Goal: Task Accomplishment & Management: Complete application form

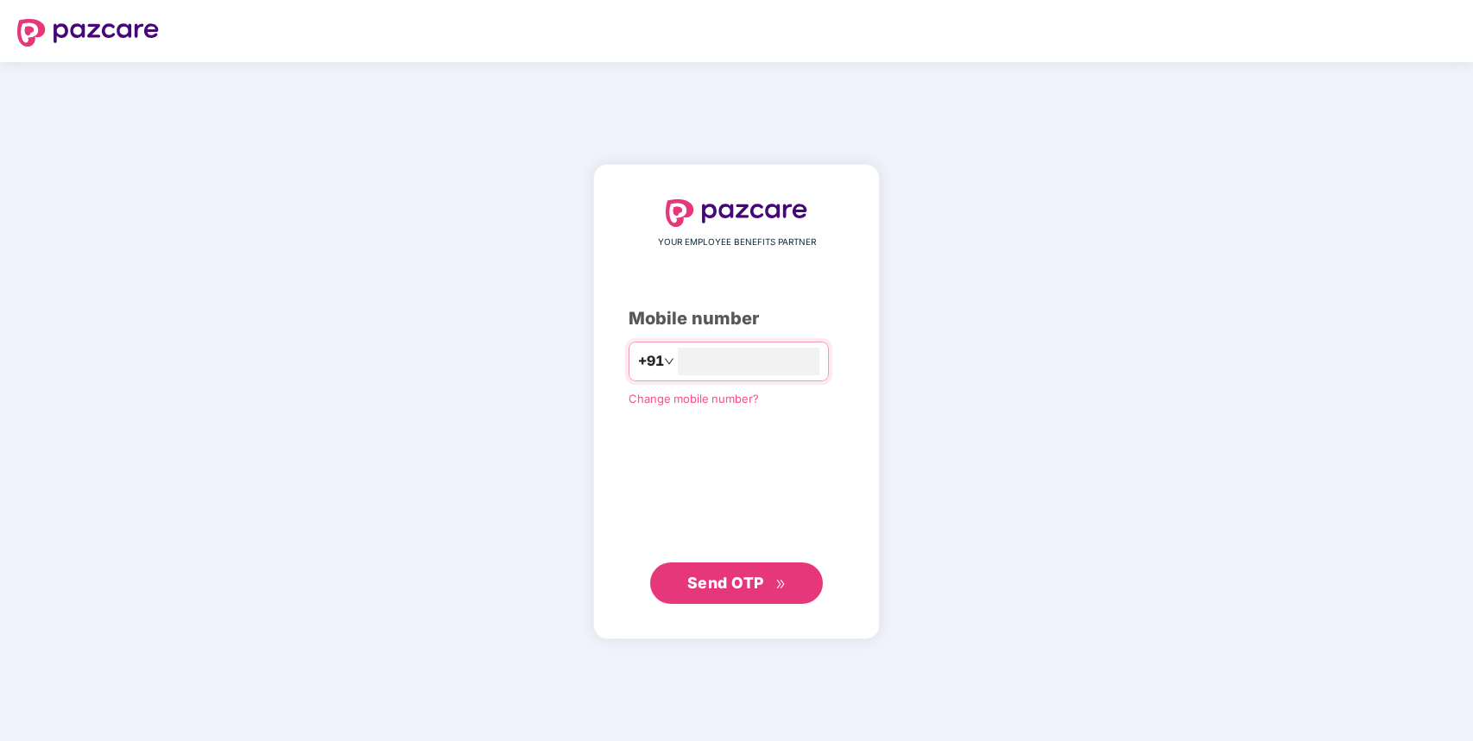
click at [737, 614] on div "**********" at bounding box center [736, 402] width 287 height 476
click at [754, 588] on span "Send OTP" at bounding box center [725, 582] width 77 height 18
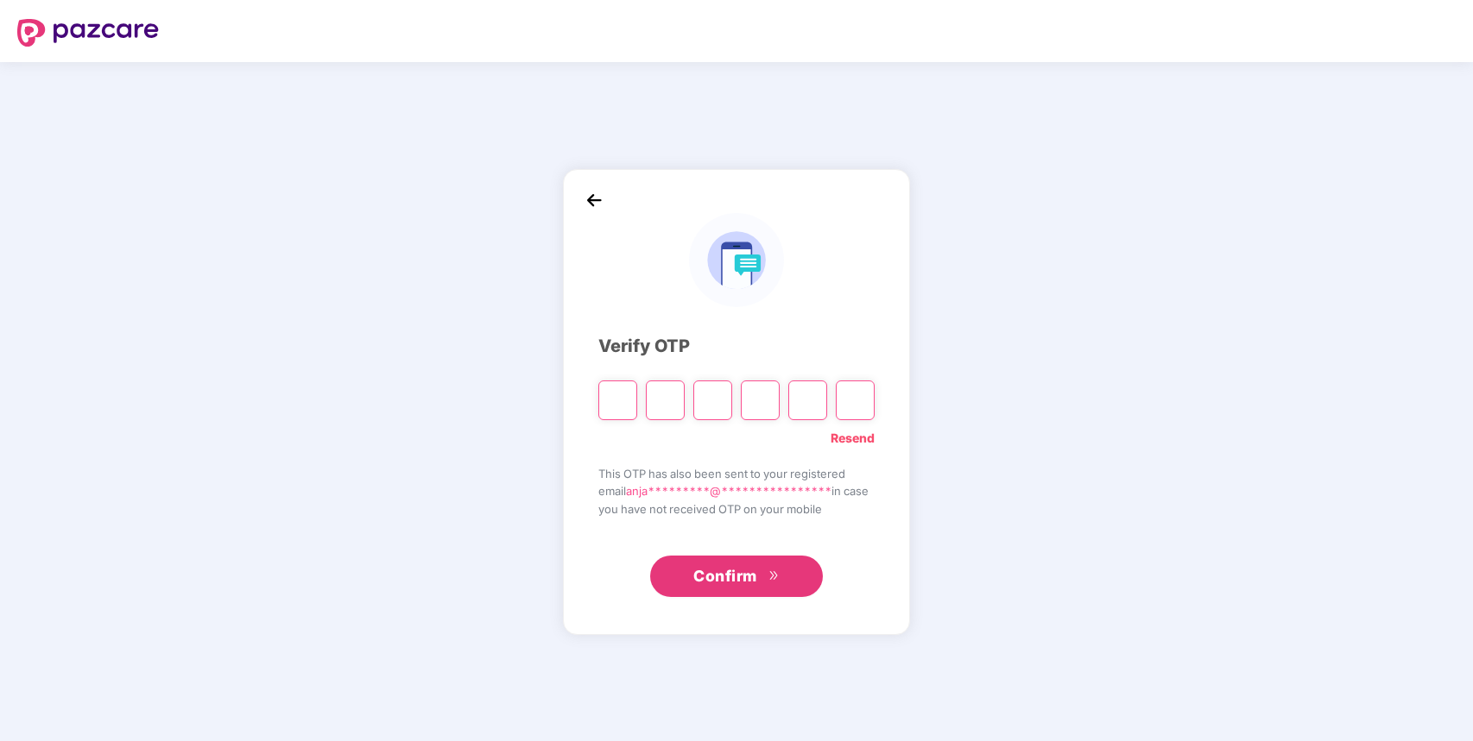
type input "*"
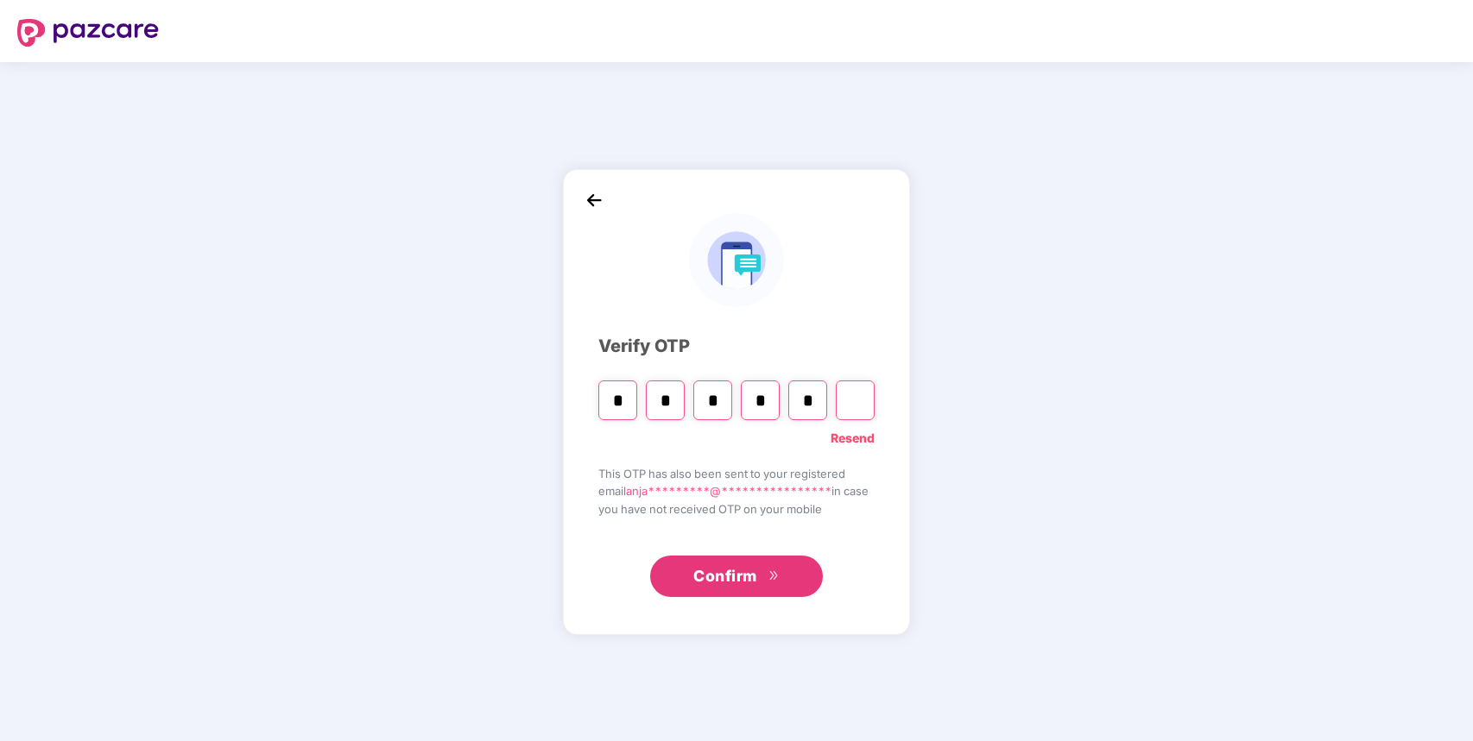
type input "*"
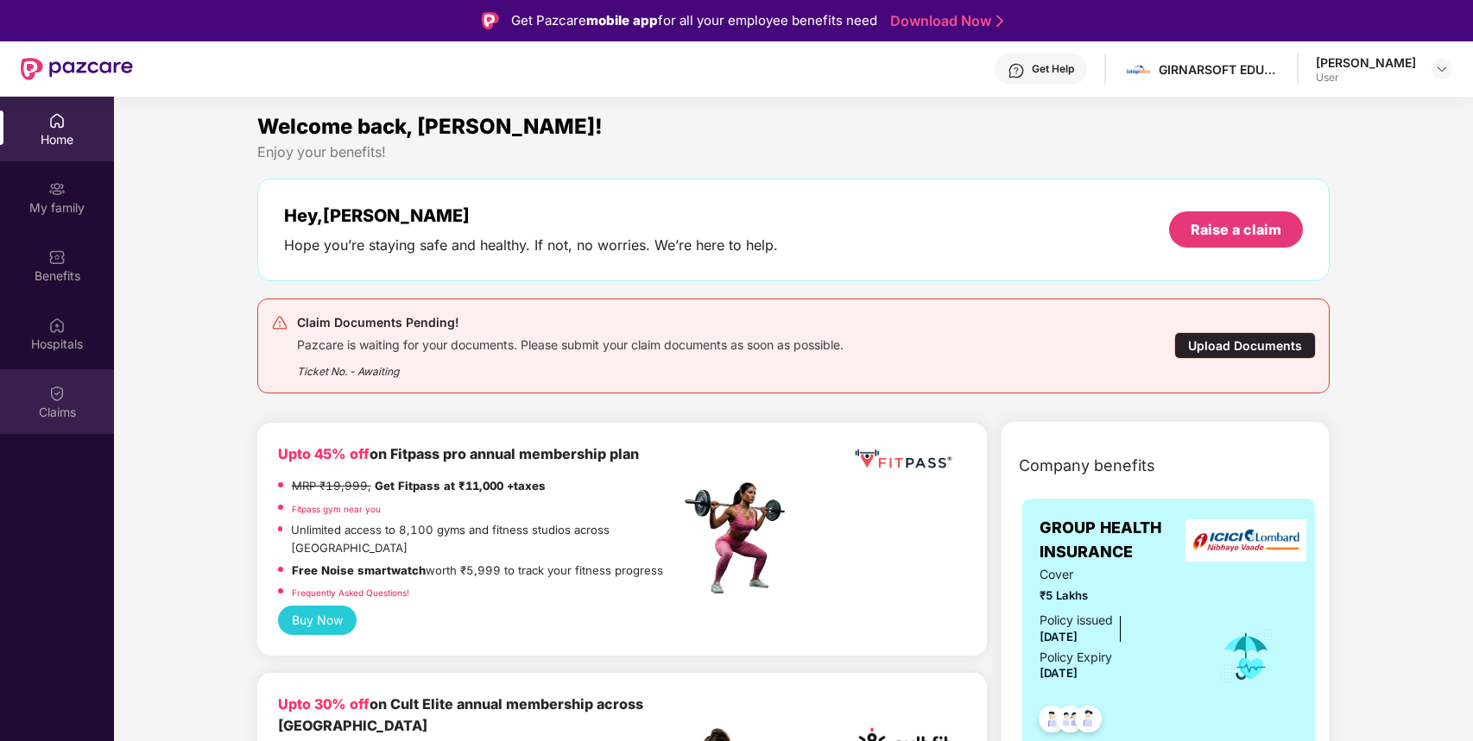
click at [63, 394] on img at bounding box center [56, 393] width 17 height 17
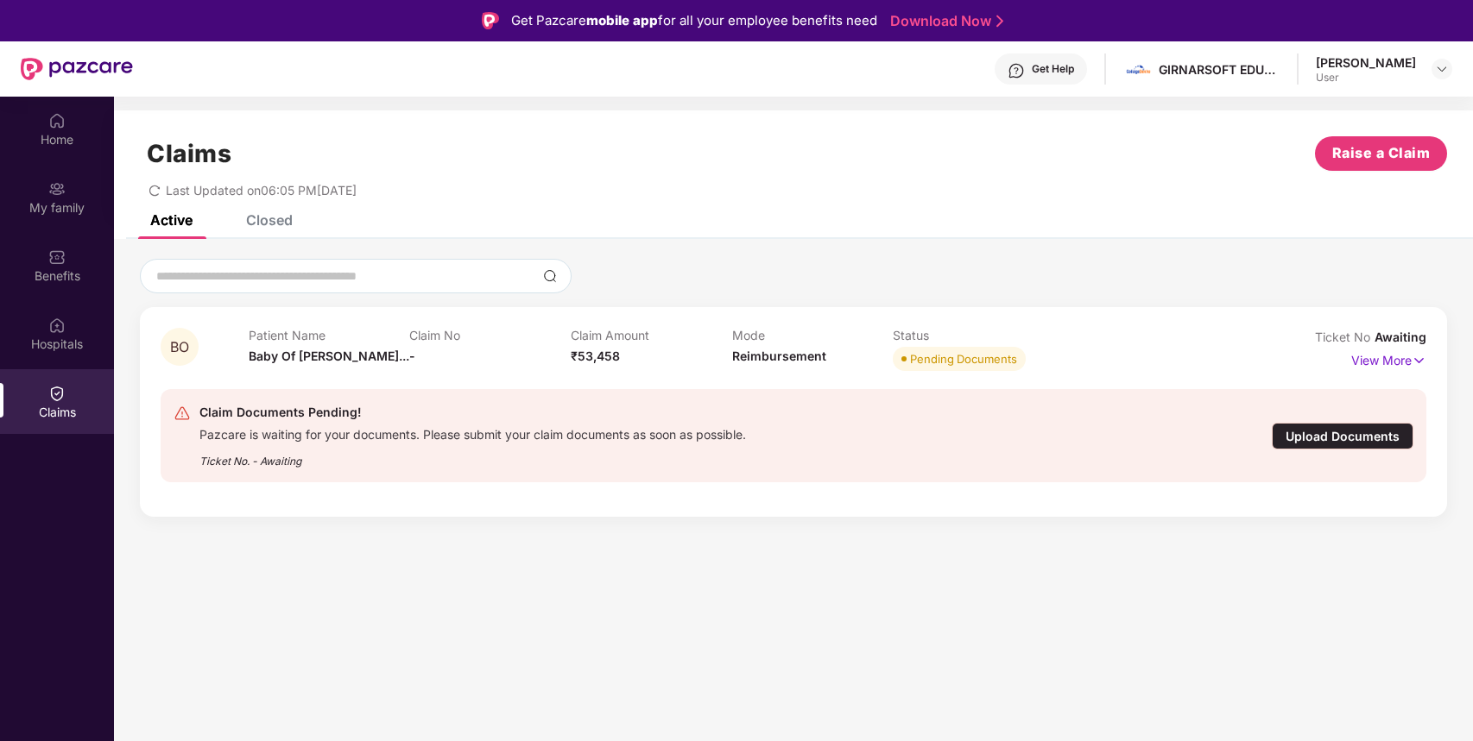
click at [1341, 434] on div "Upload Documents" at bounding box center [1342, 436] width 142 height 27
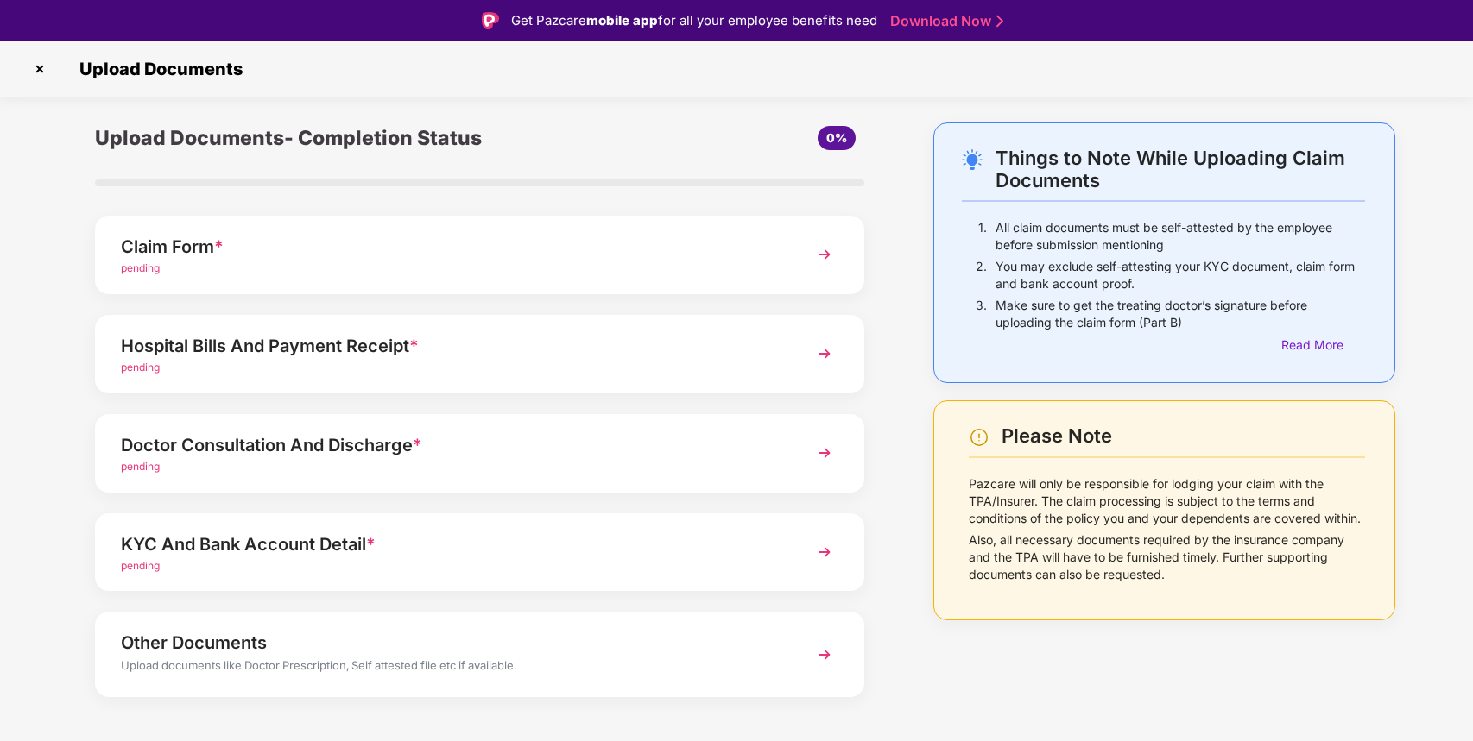
click at [822, 354] on img at bounding box center [824, 353] width 31 height 31
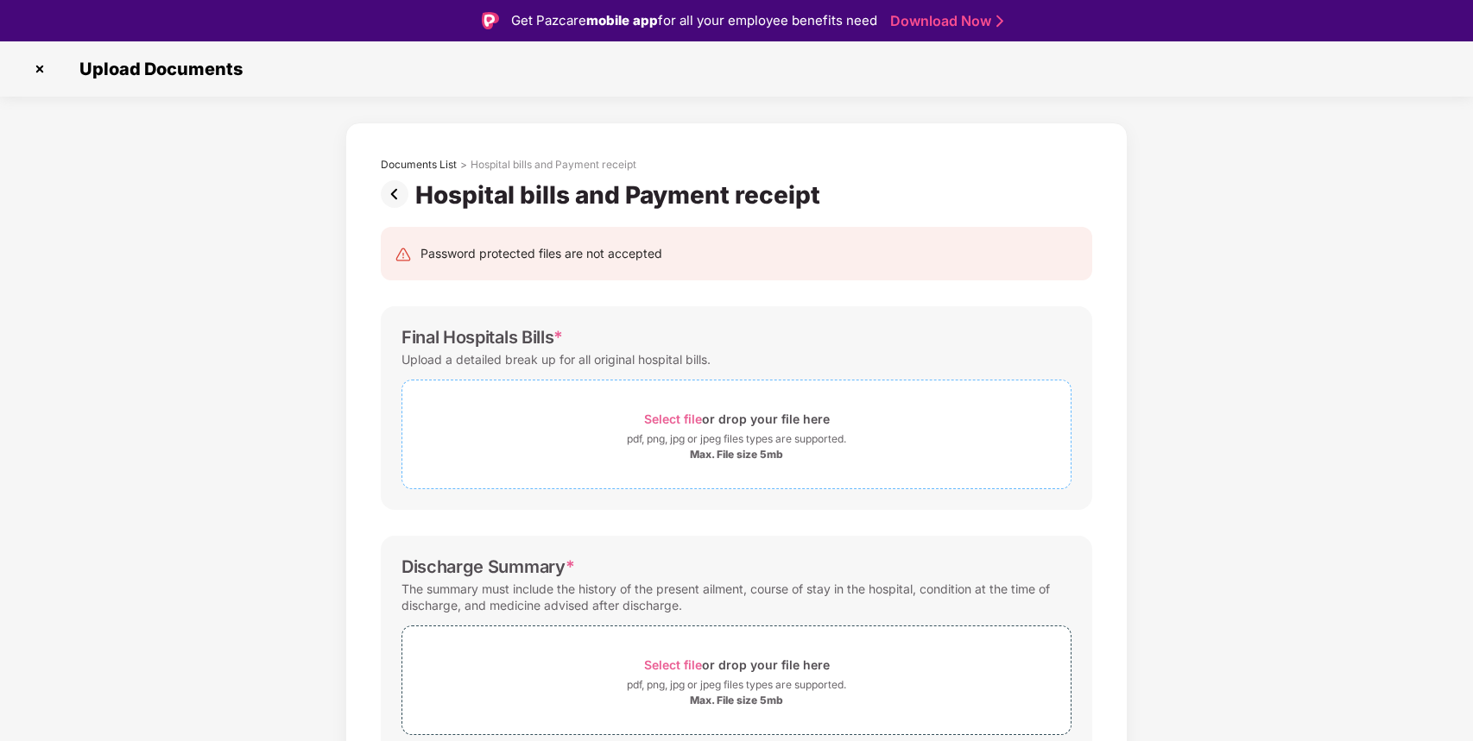
click at [673, 421] on span "Select file" at bounding box center [673, 419] width 58 height 15
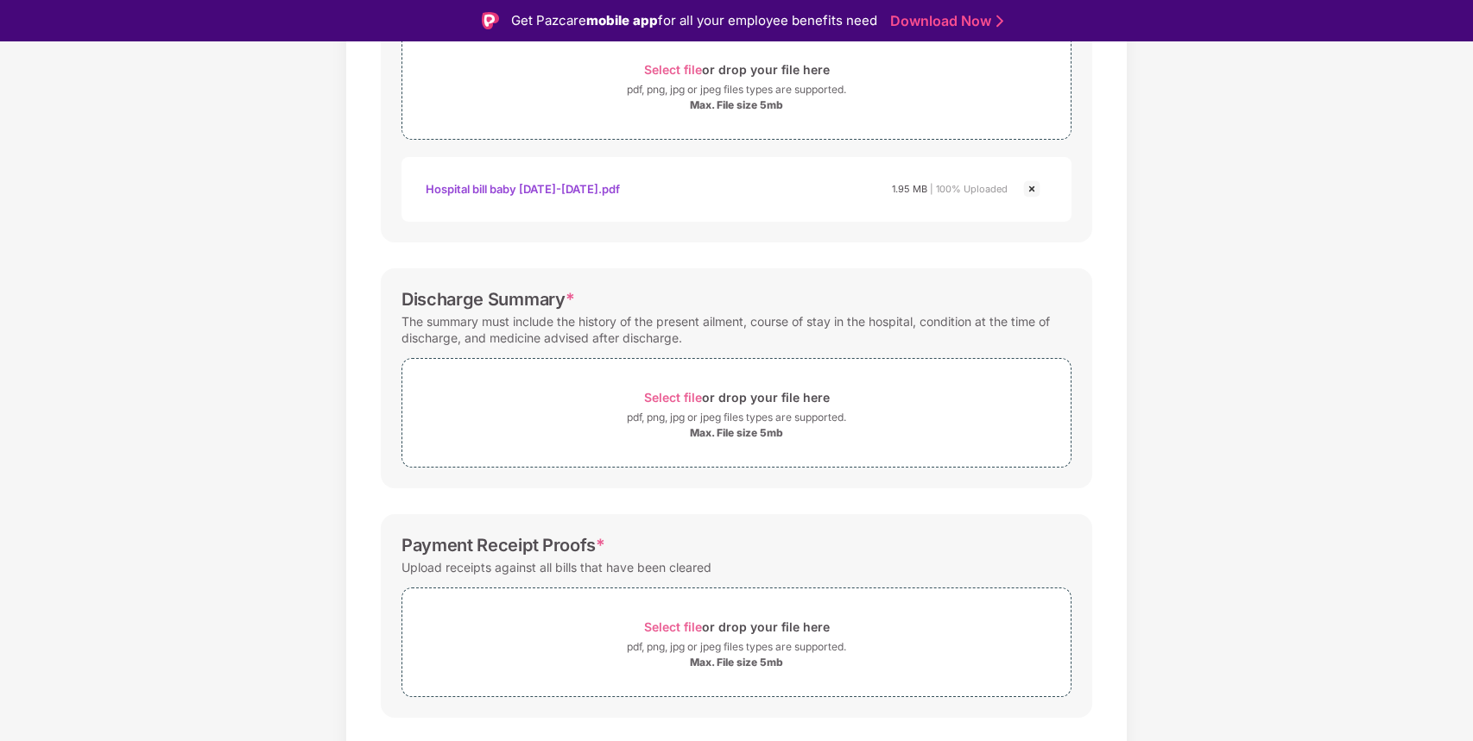
scroll to position [352, 0]
click at [685, 390] on span "Select file" at bounding box center [673, 395] width 58 height 15
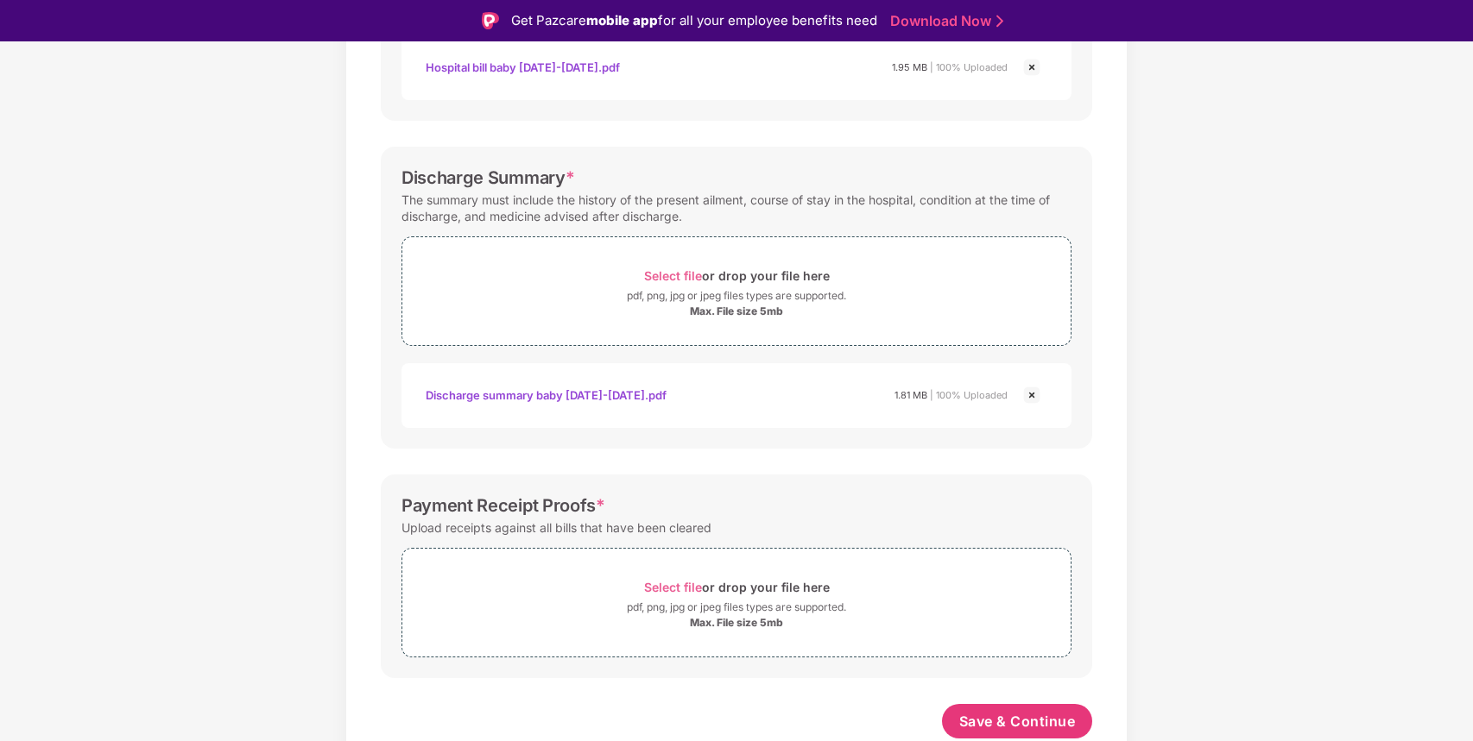
scroll to position [471, 0]
click at [686, 583] on span "Select file" at bounding box center [673, 587] width 58 height 15
click at [1133, 526] on div "Documents List > Hospital bills and Payment receipt Hospital bills and Payment …" at bounding box center [736, 258] width 1473 height 1214
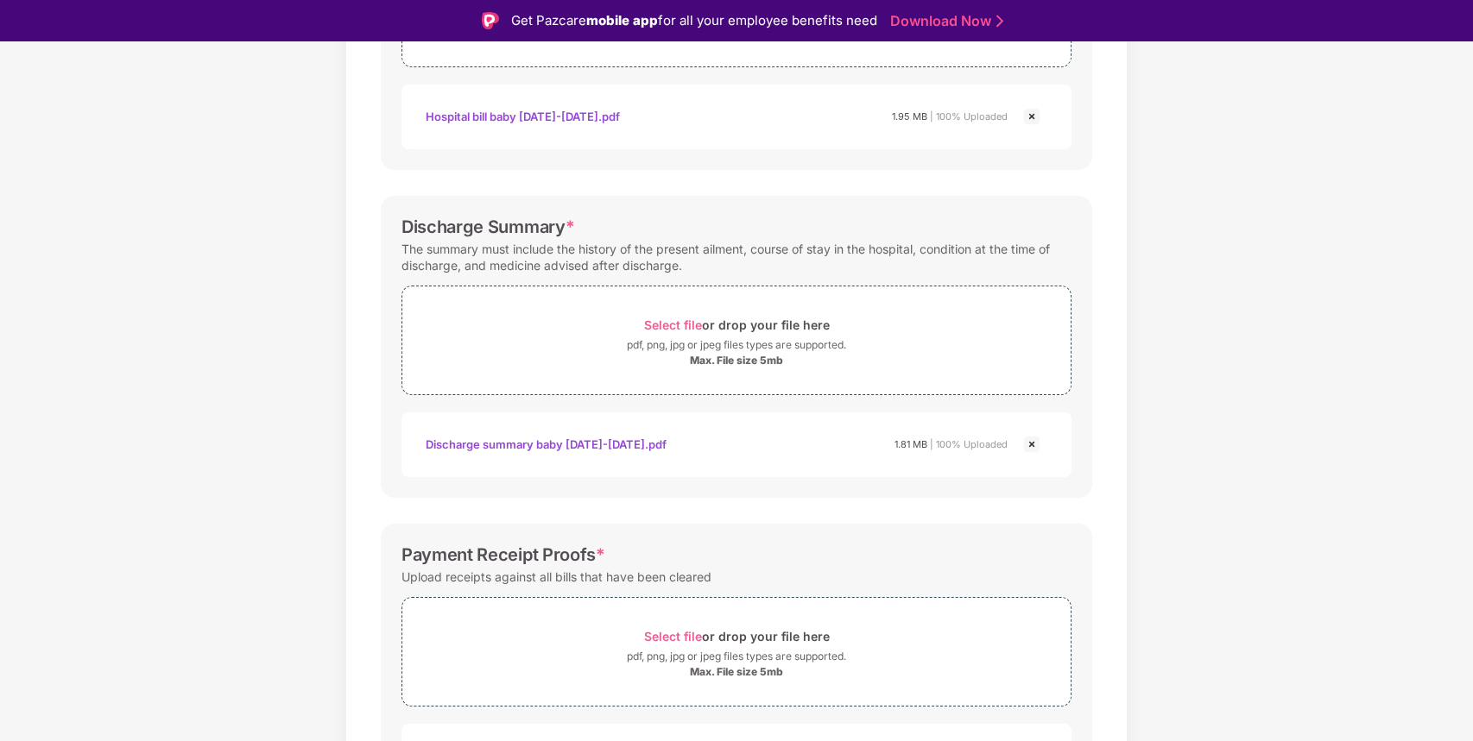
scroll to position [553, 0]
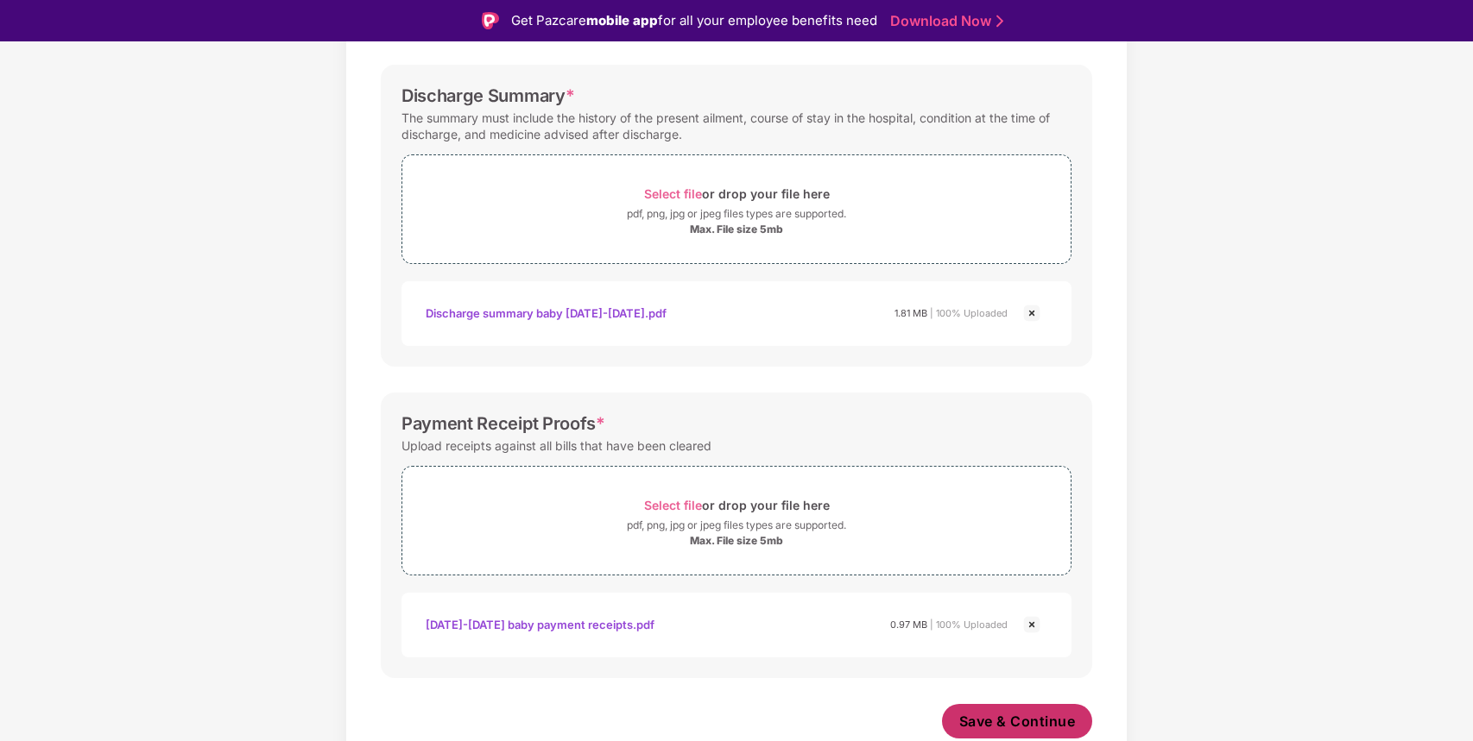
click at [1014, 726] on span "Save & Continue" at bounding box center [1017, 721] width 117 height 19
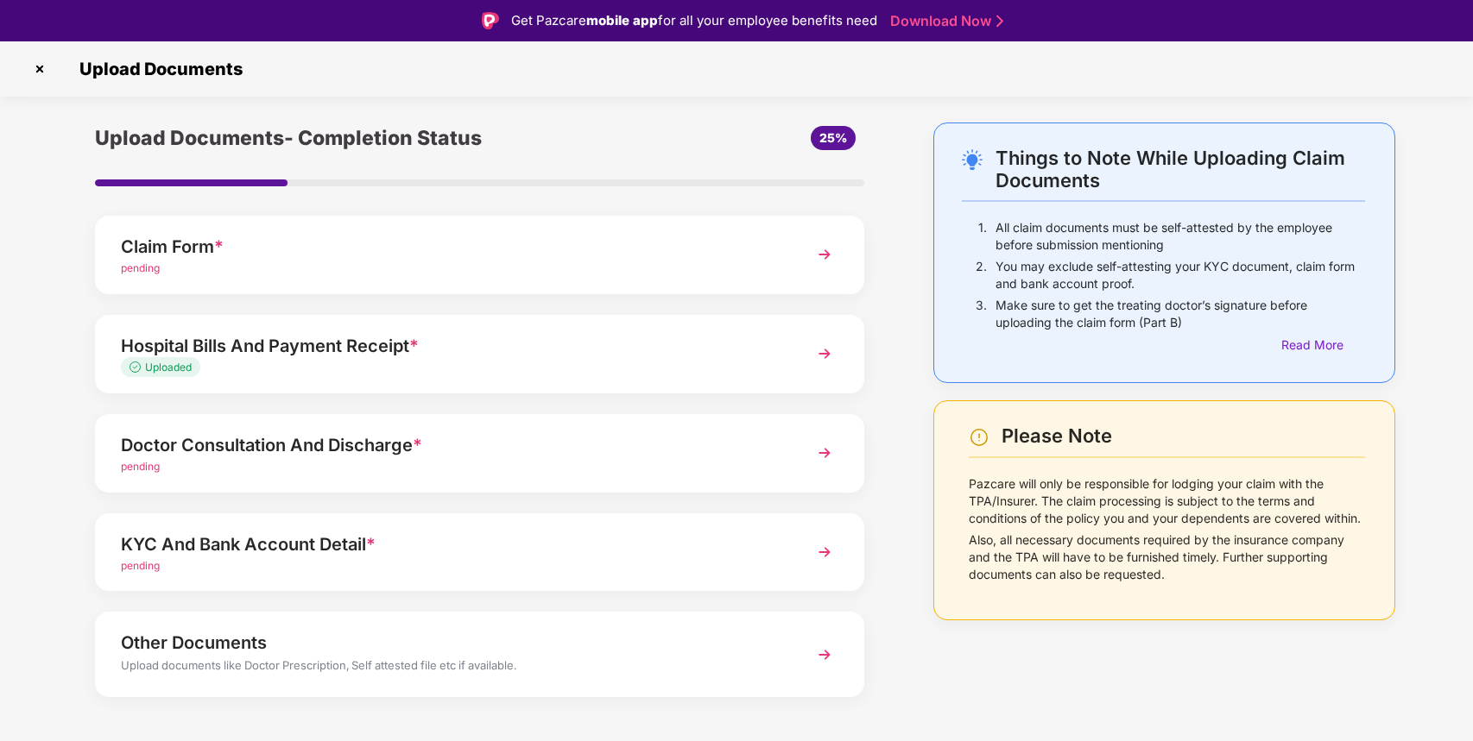
click at [609, 448] on div "Doctor Consultation And Discharge *" at bounding box center [450, 446] width 658 height 28
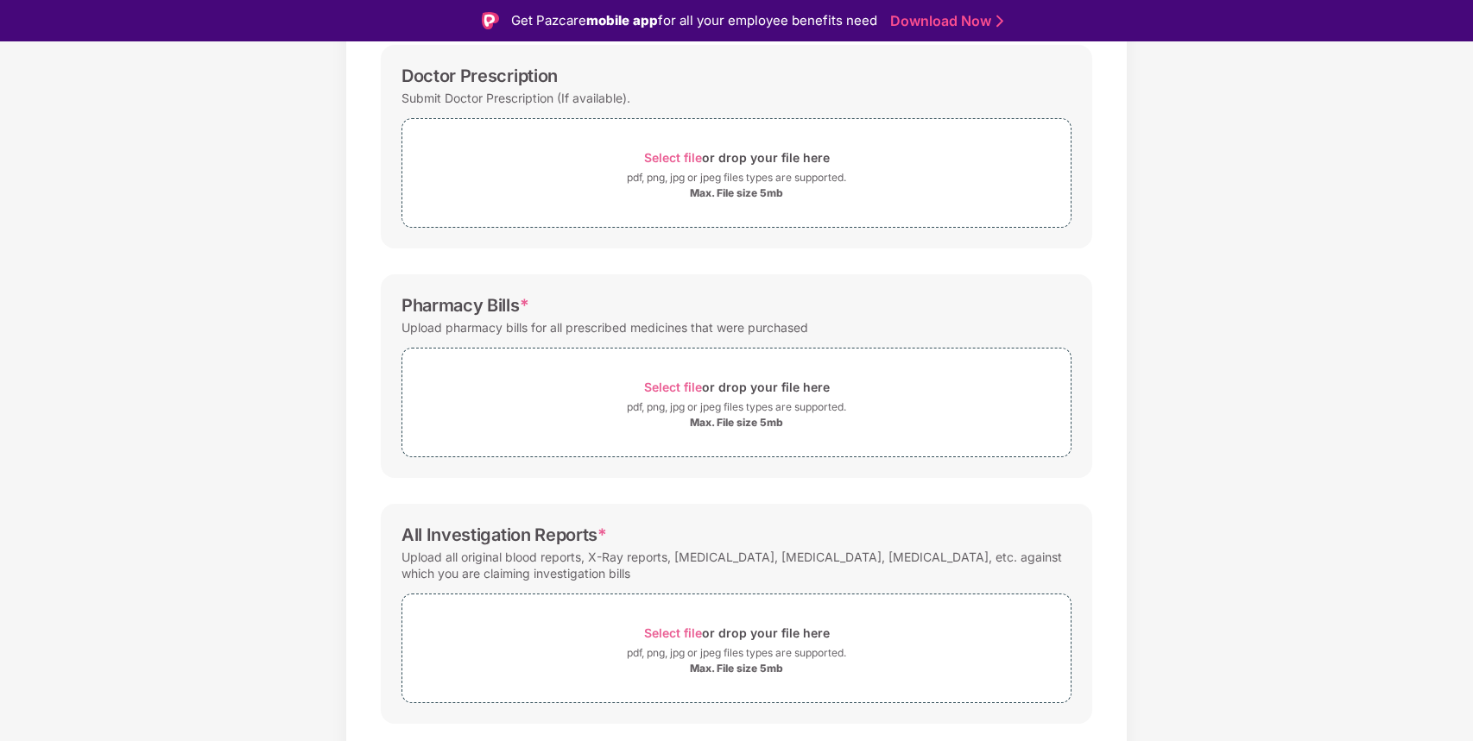
scroll to position [307, 0]
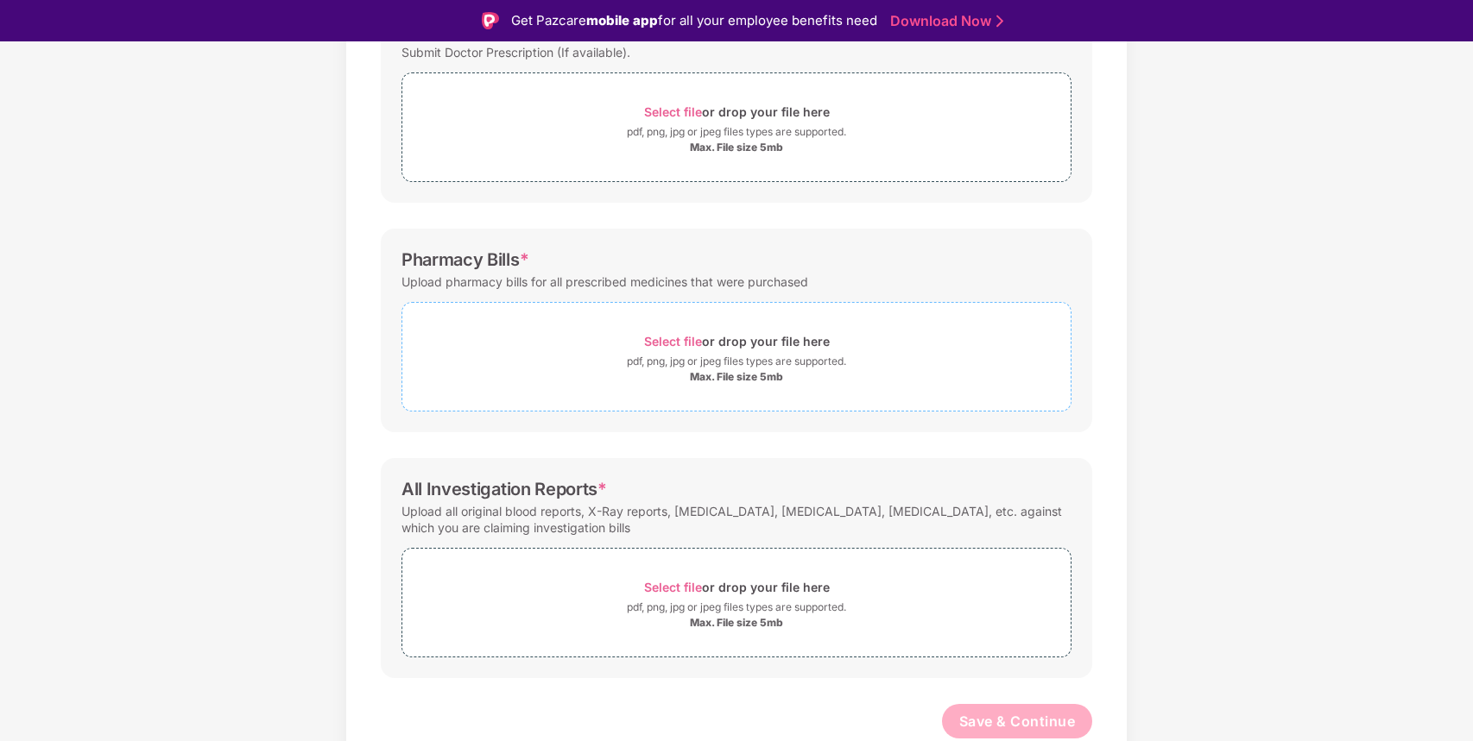
click at [682, 339] on span "Select file" at bounding box center [673, 341] width 58 height 15
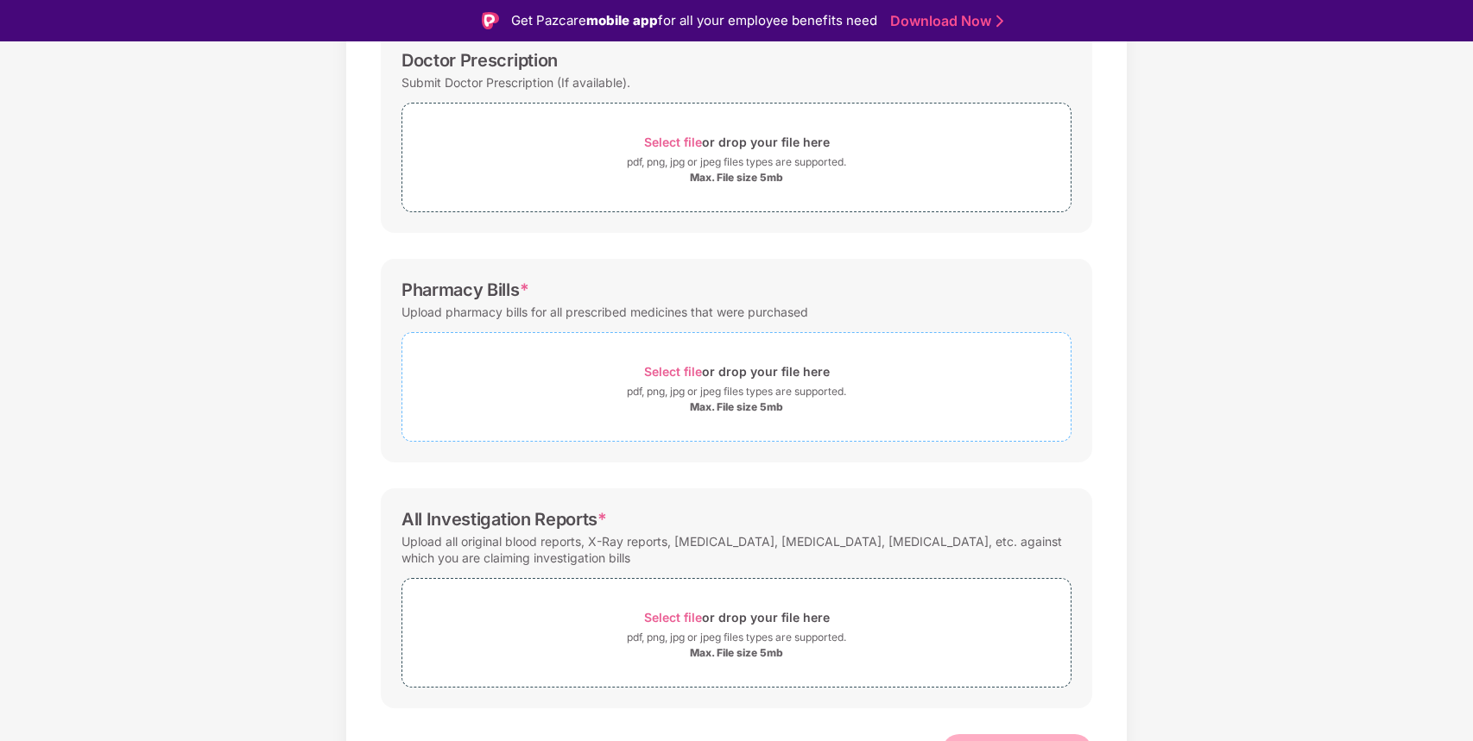
scroll to position [281, 0]
click at [679, 365] on span "Select file" at bounding box center [673, 367] width 58 height 15
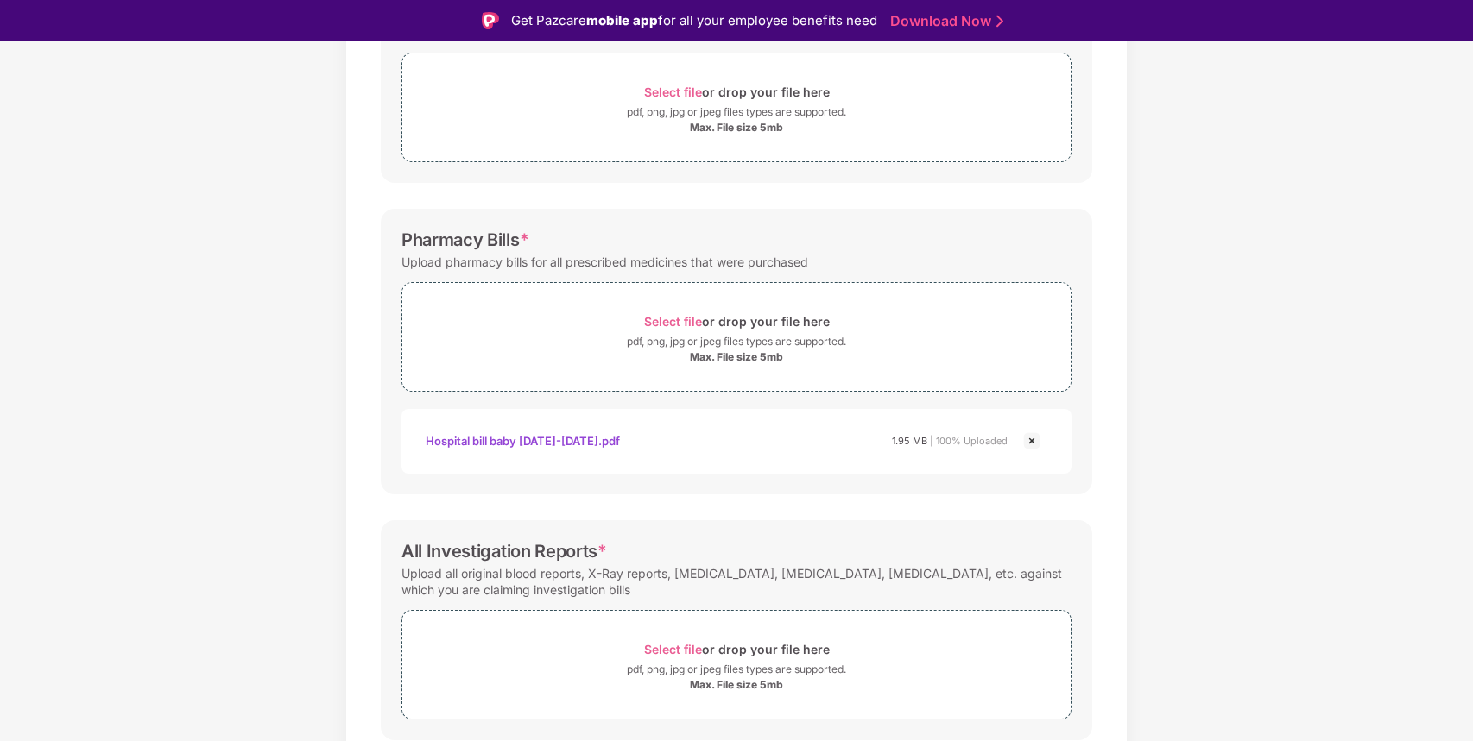
scroll to position [389, 0]
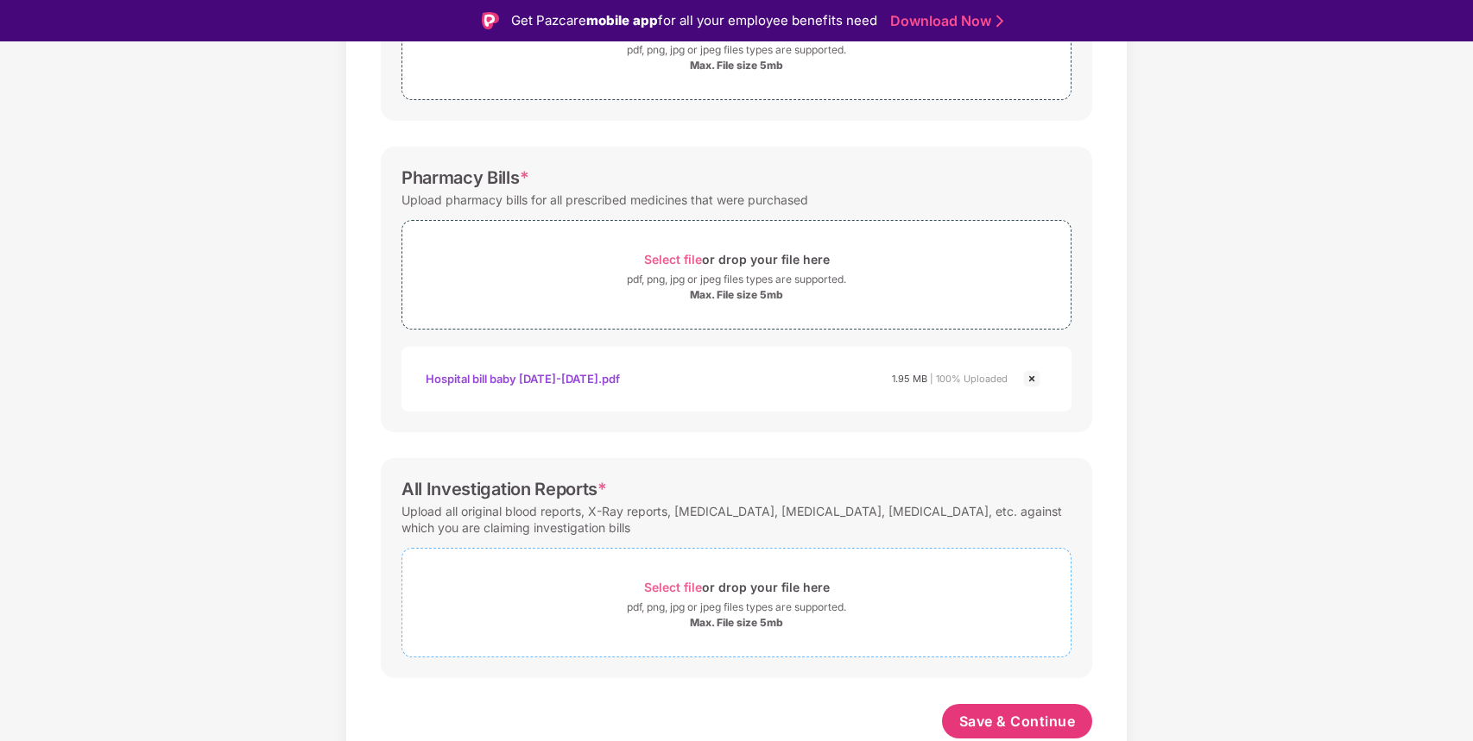
click at [674, 584] on span "Select file" at bounding box center [673, 587] width 58 height 15
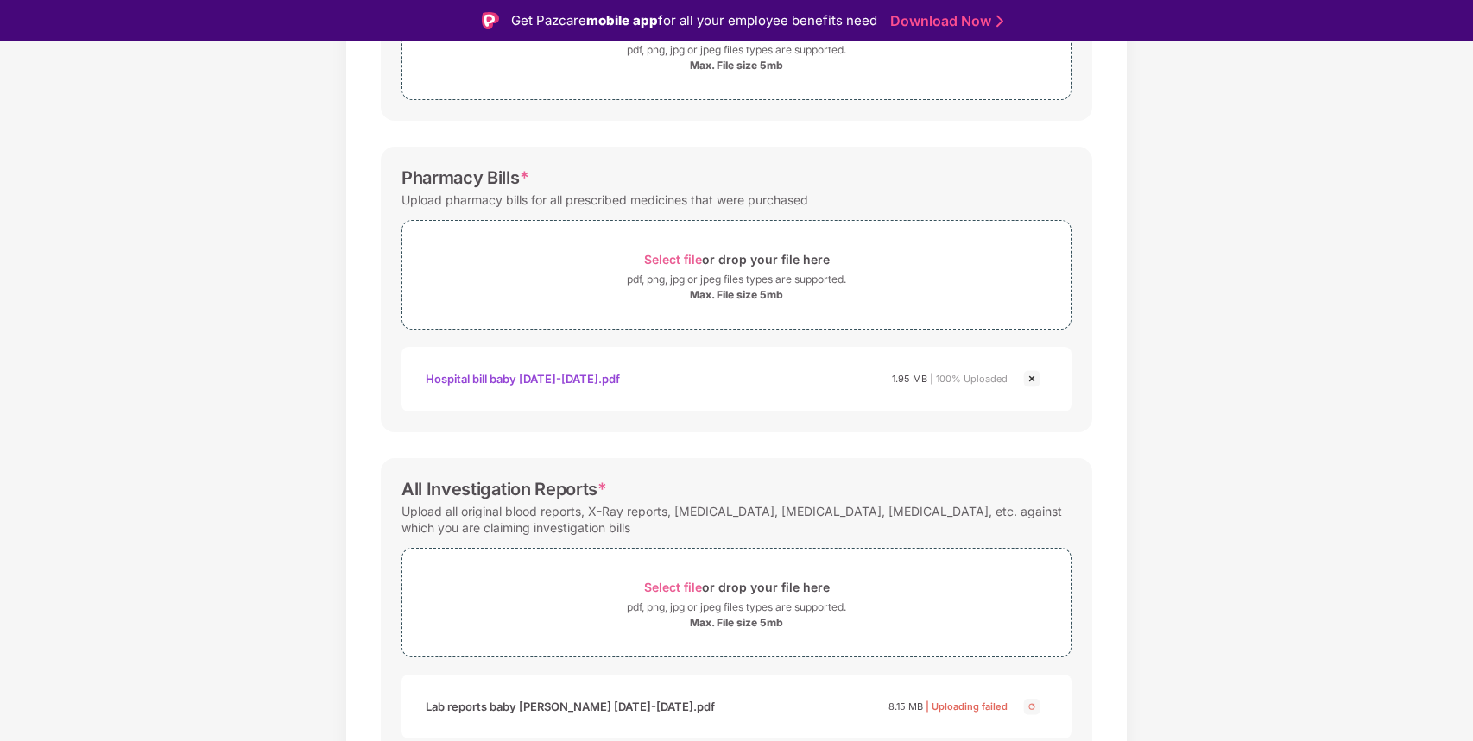
scroll to position [470, 0]
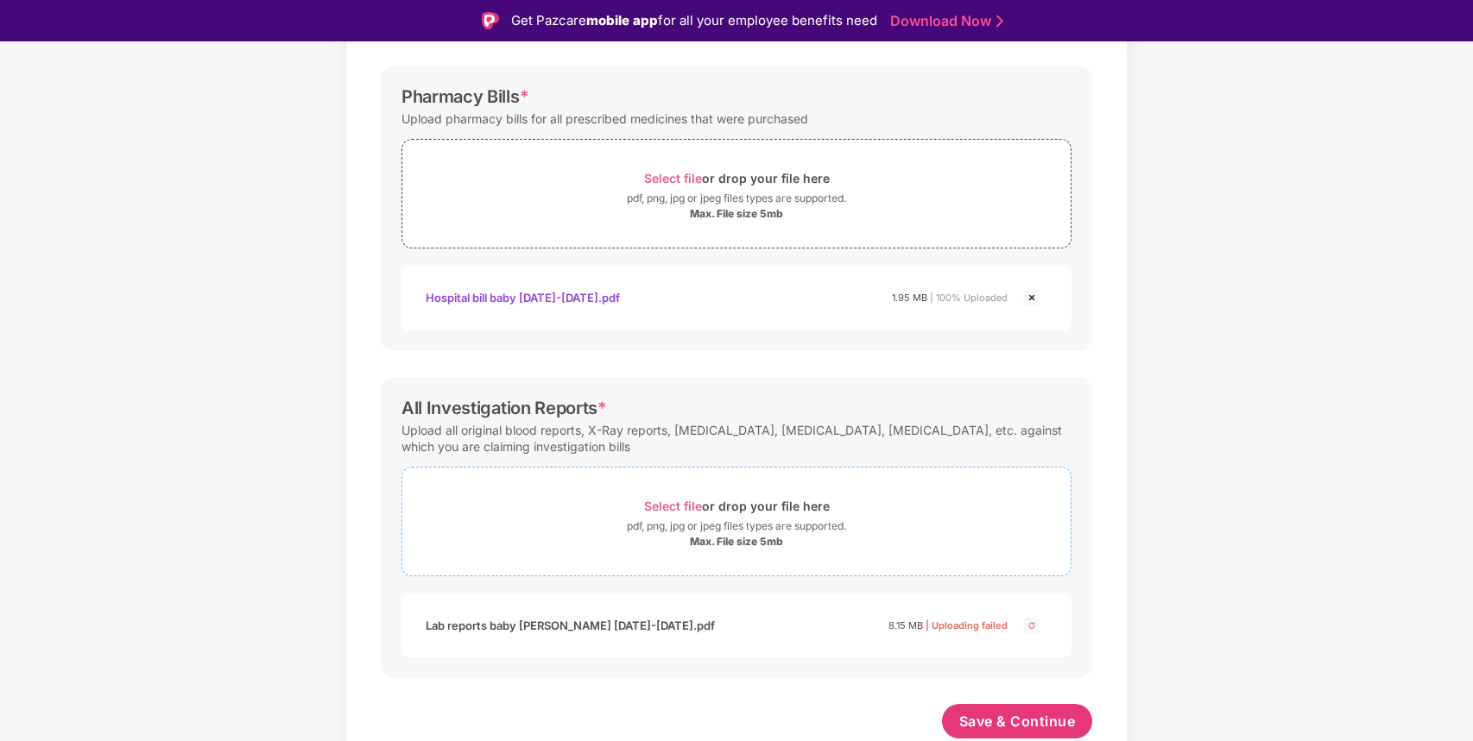
click at [685, 508] on span "Select file" at bounding box center [673, 506] width 58 height 15
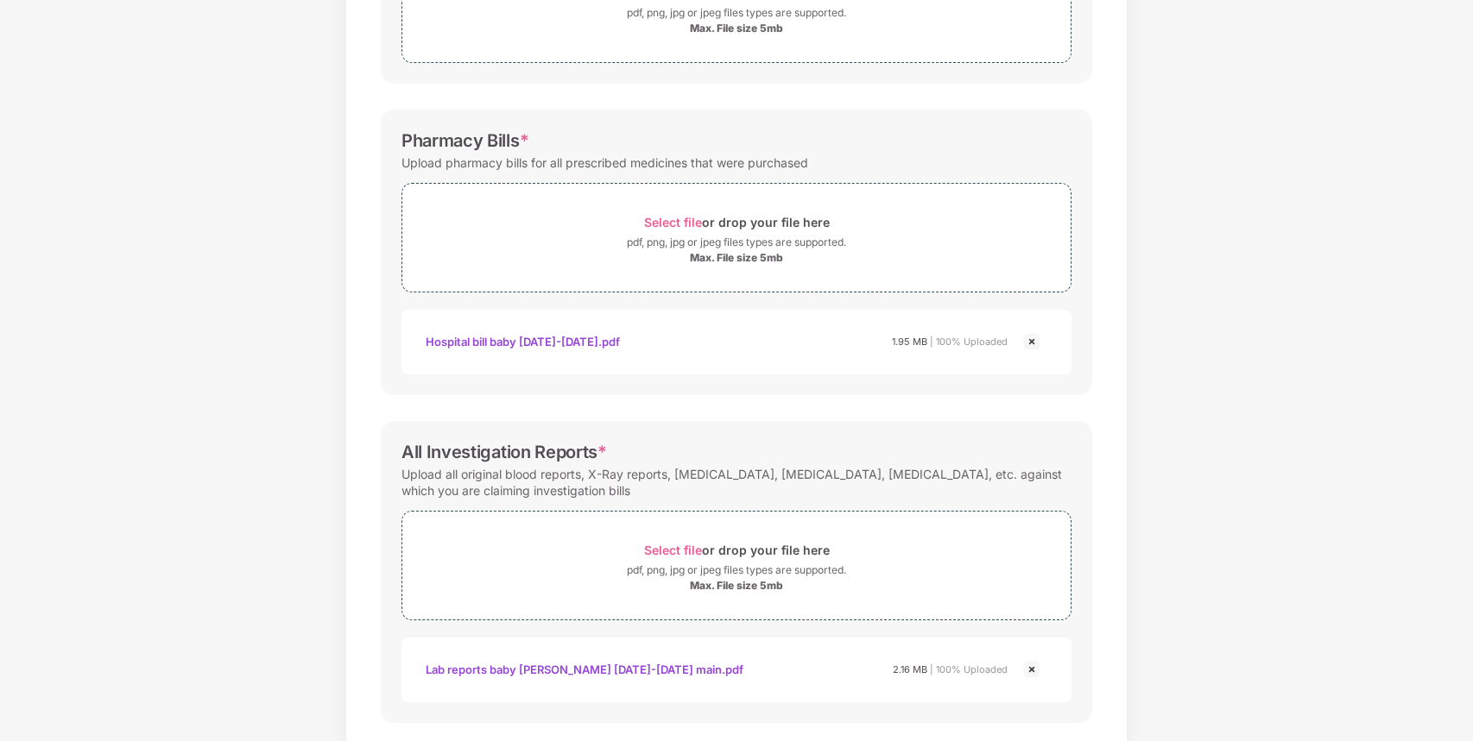
scroll to position [471, 0]
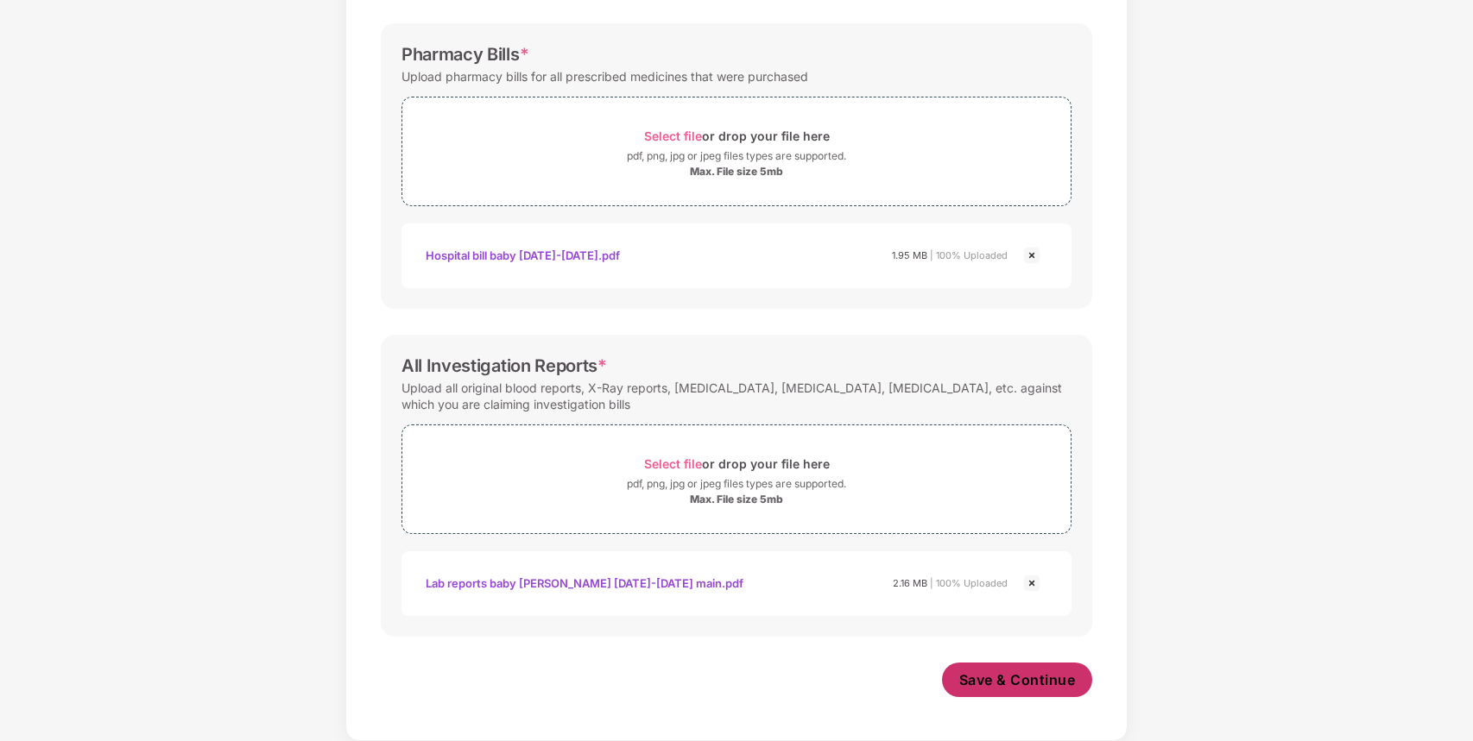
click at [1030, 679] on span "Save & Continue" at bounding box center [1017, 680] width 117 height 19
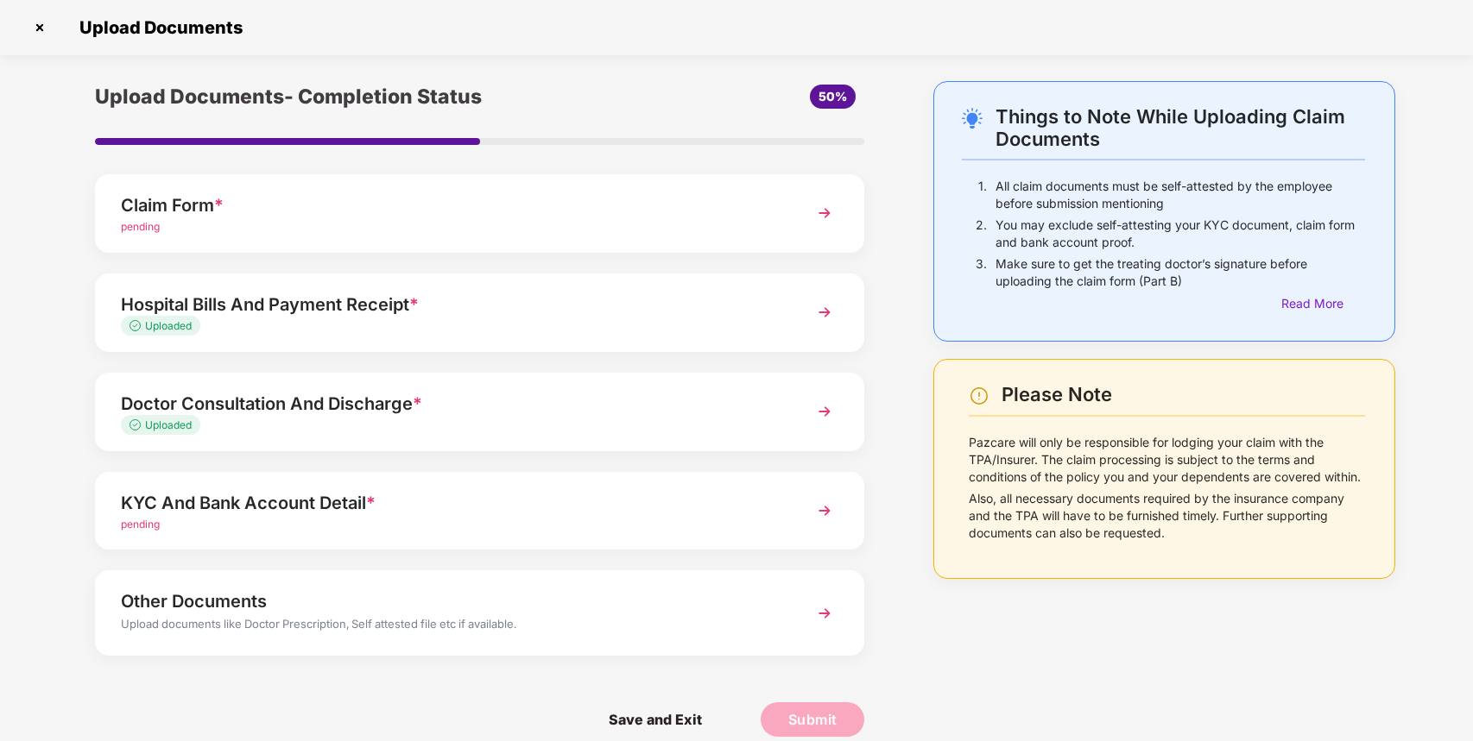
click at [801, 508] on div "KYC And Bank Account Detail * pending" at bounding box center [479, 511] width 769 height 79
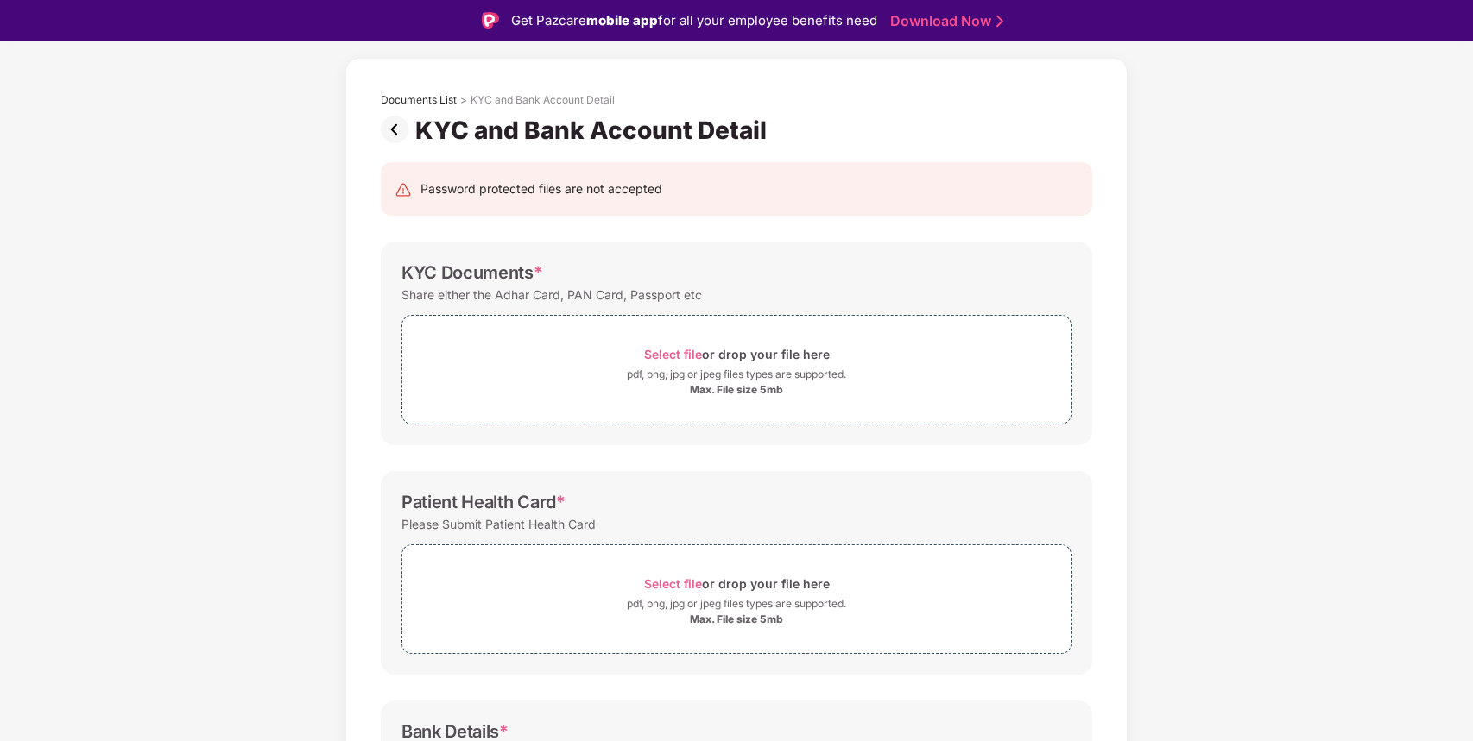
scroll to position [62, 0]
click at [667, 353] on span "Select file" at bounding box center [673, 357] width 58 height 15
click at [685, 355] on span "Select file" at bounding box center [673, 357] width 58 height 15
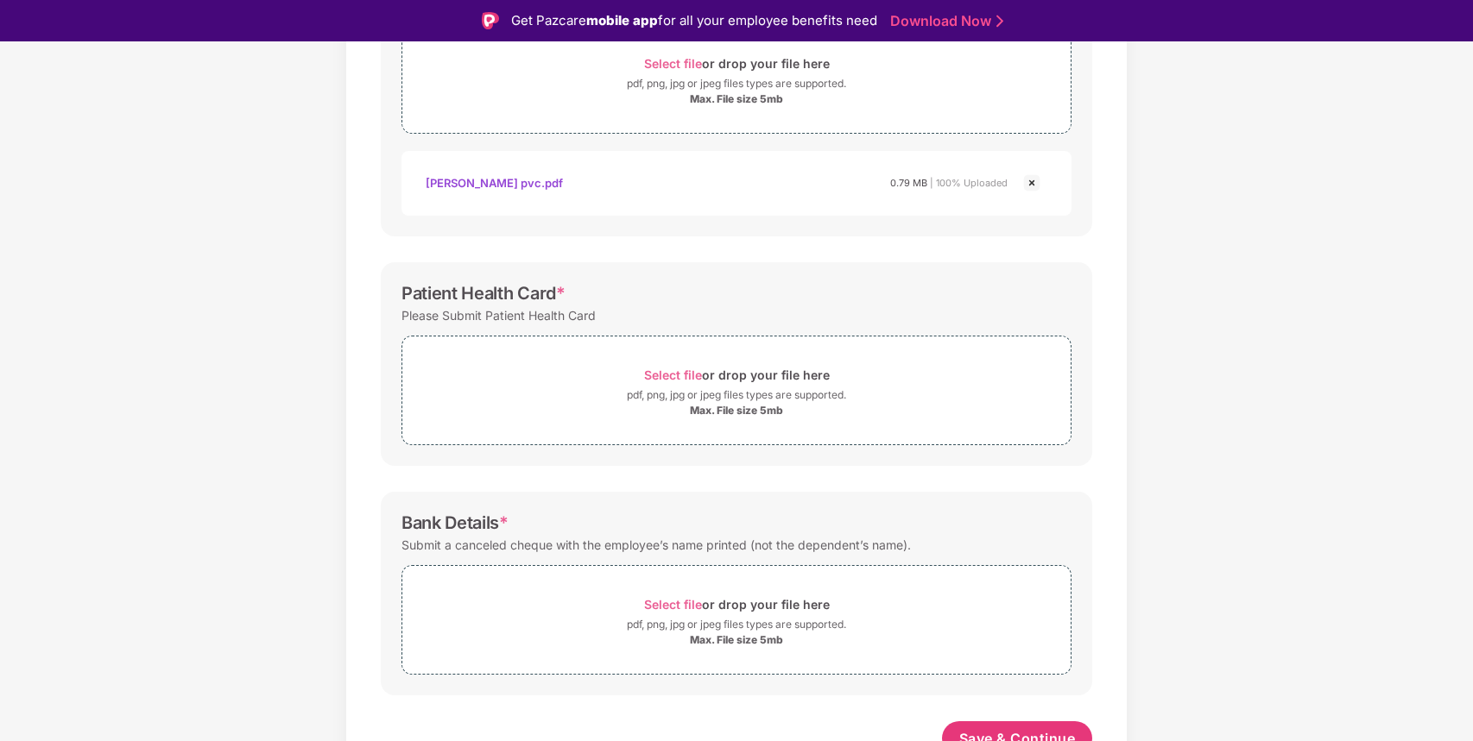
scroll to position [359, 0]
click at [674, 363] on div "Select file or drop your file here" at bounding box center [737, 371] width 186 height 23
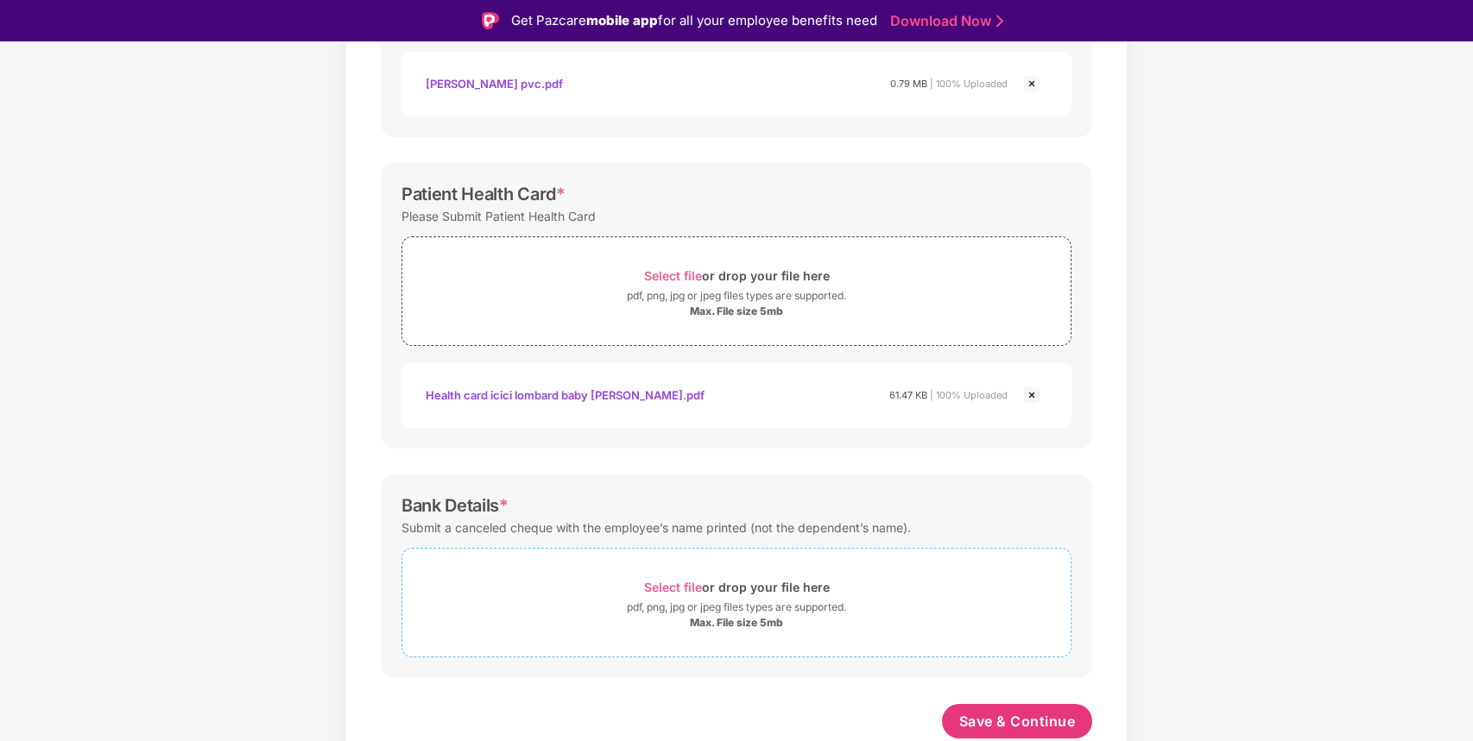
scroll to position [455, 0]
click at [679, 590] on span "Select file" at bounding box center [673, 587] width 58 height 15
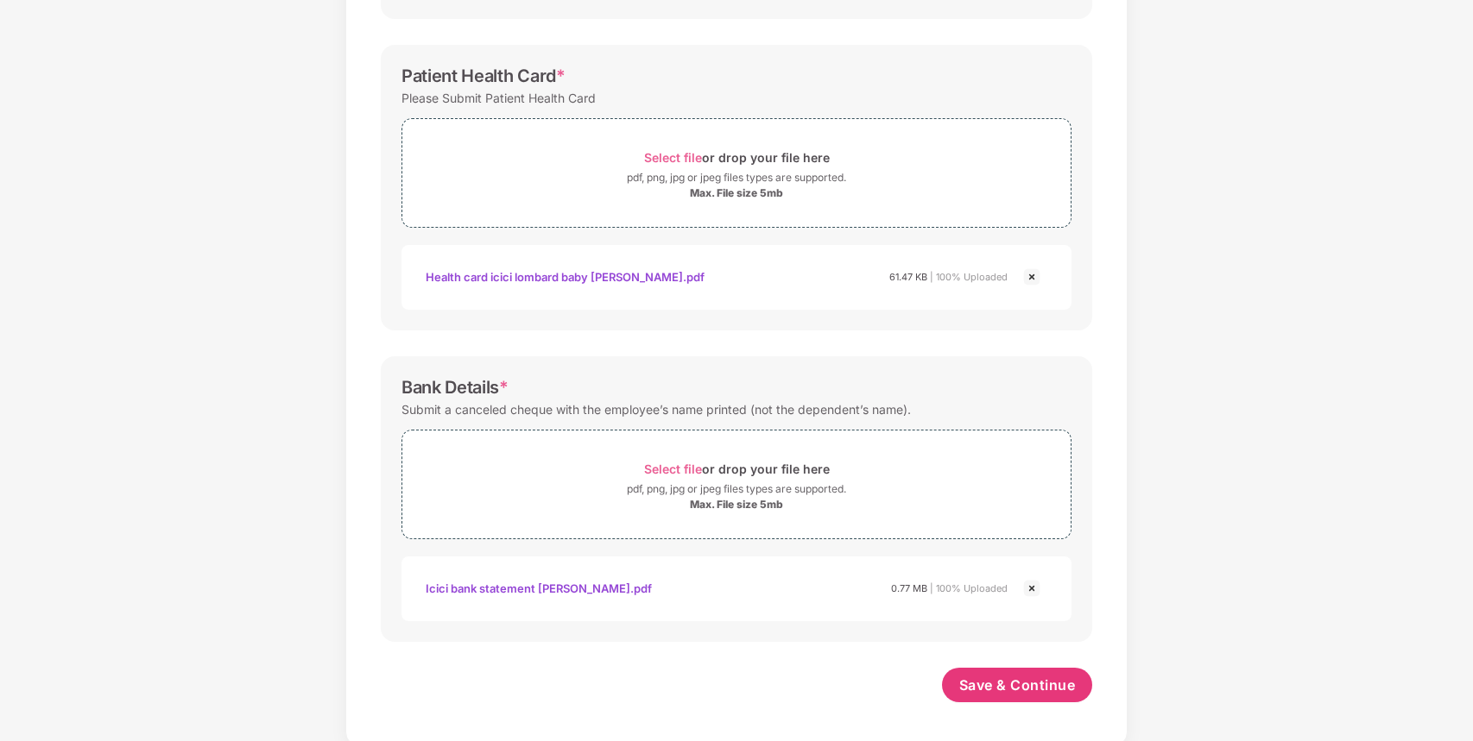
scroll to position [537, 0]
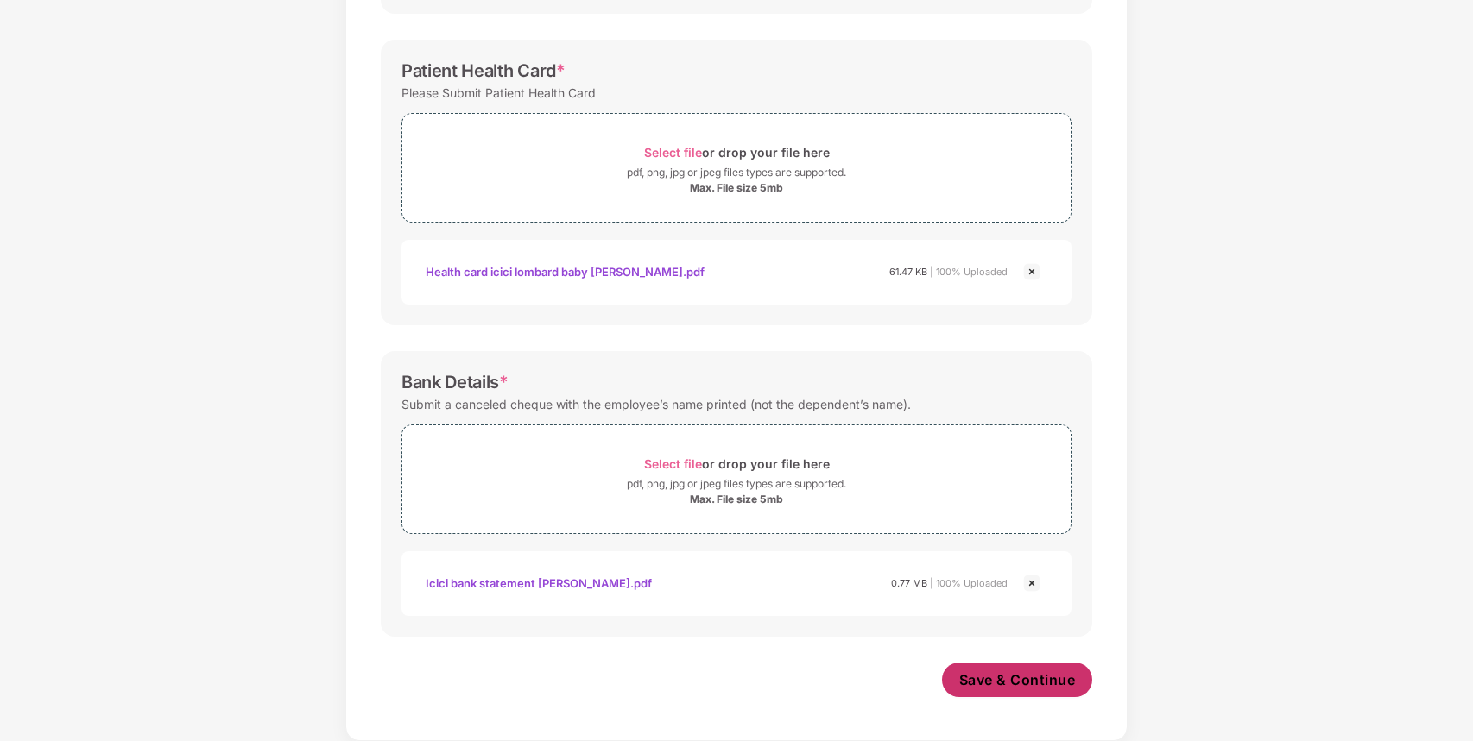
click at [1032, 687] on span "Save & Continue" at bounding box center [1017, 680] width 117 height 19
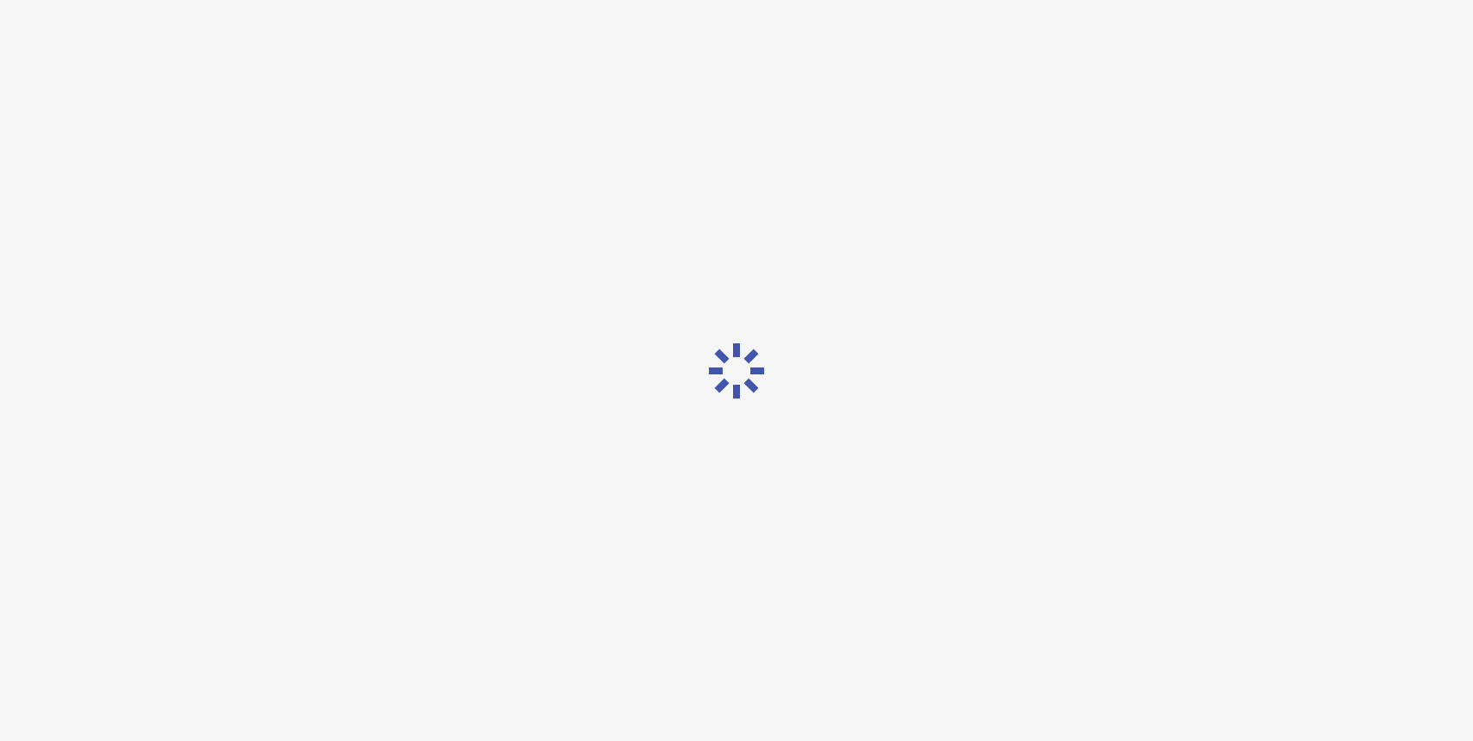
scroll to position [0, 0]
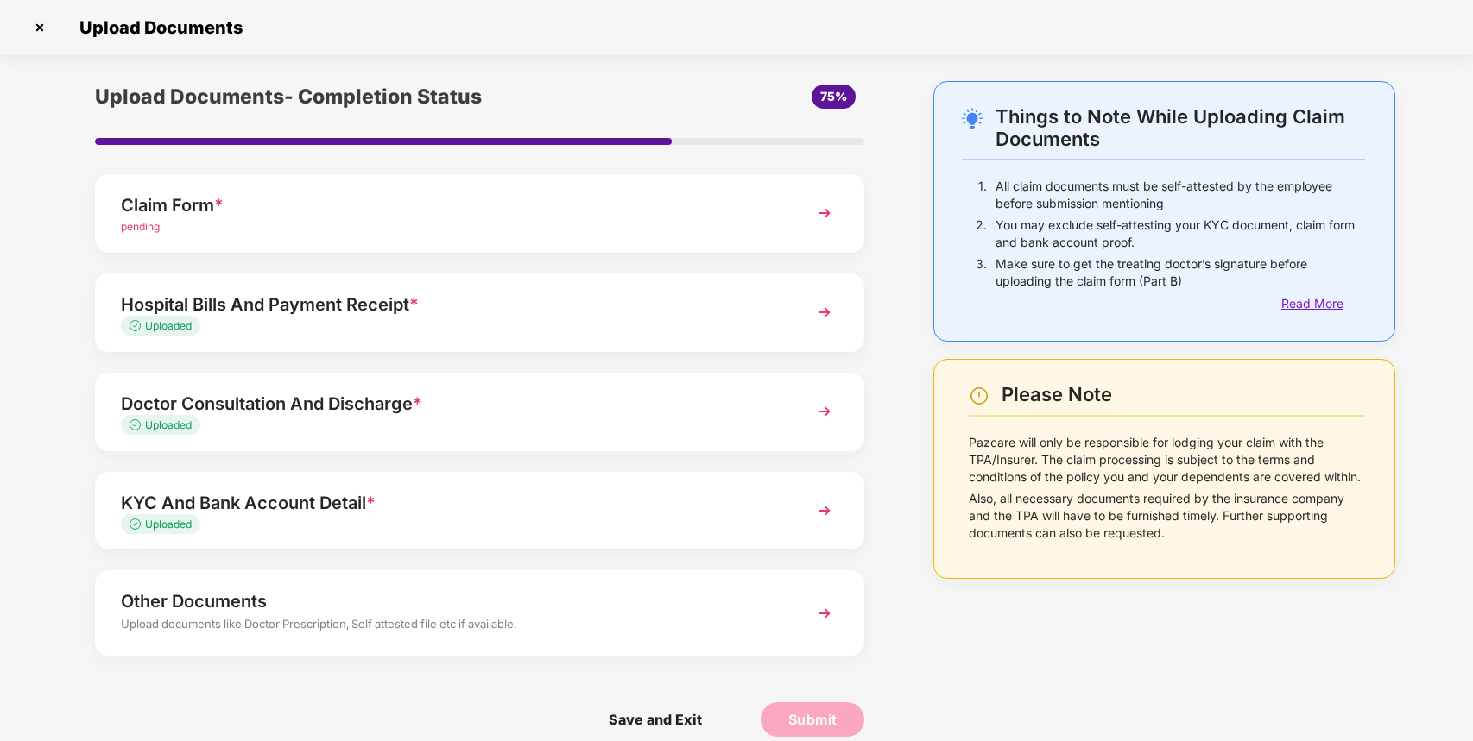
click at [1316, 300] on div "Read More" at bounding box center [1323, 303] width 84 height 19
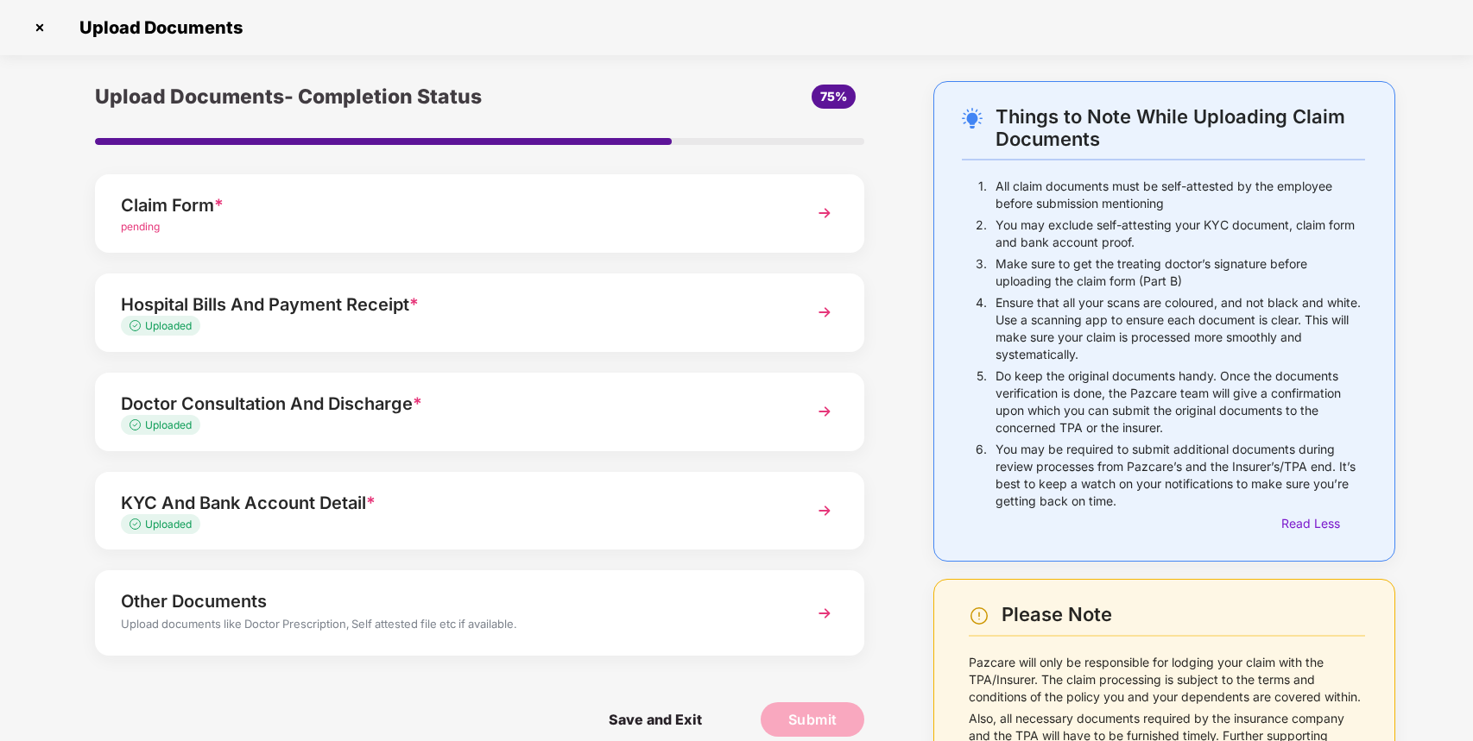
click at [1420, 510] on div "Things to Note While Uploading Claim Documents 1. All claim documents must be s…" at bounding box center [736, 448] width 1473 height 735
click at [411, 511] on div "KYC And Bank Account Detail *" at bounding box center [450, 503] width 658 height 28
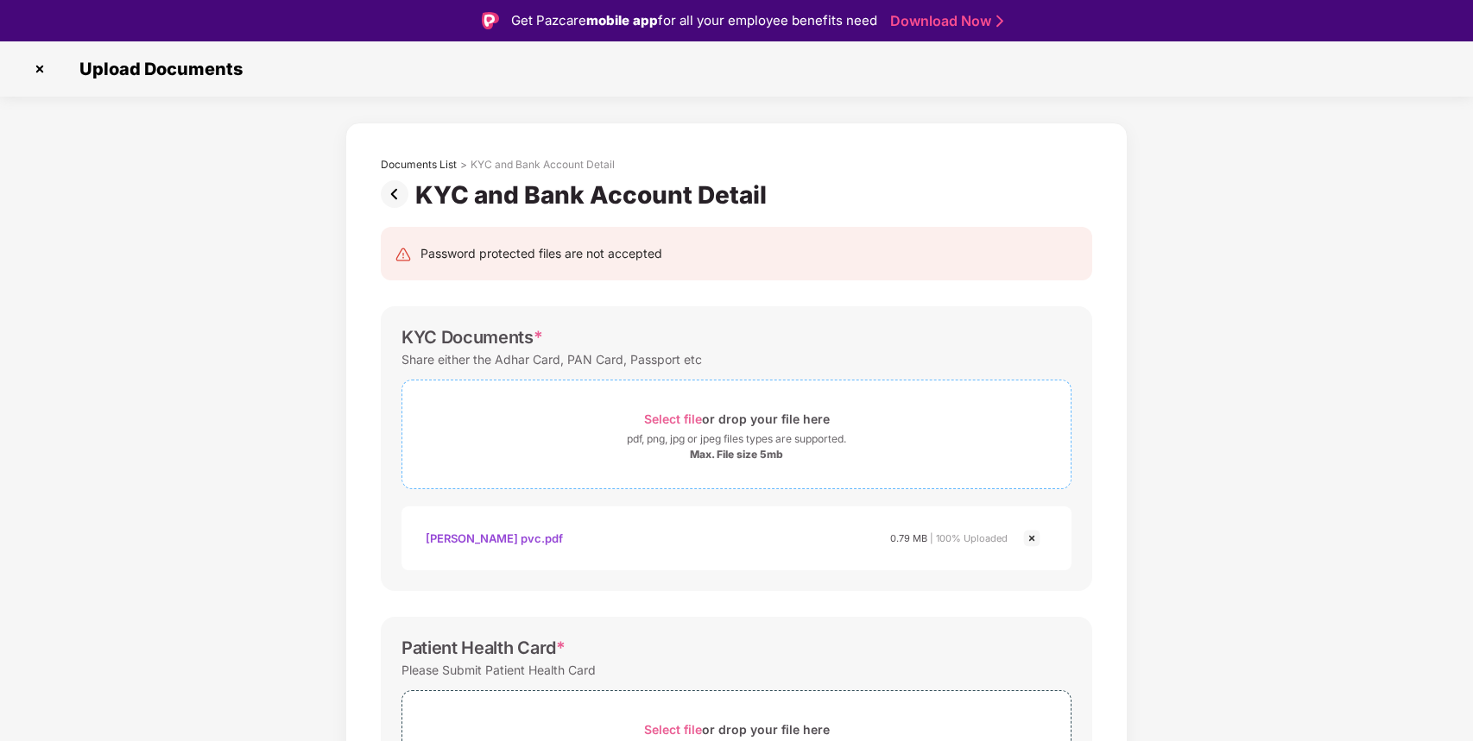
click at [674, 414] on span "Select file" at bounding box center [673, 419] width 58 height 15
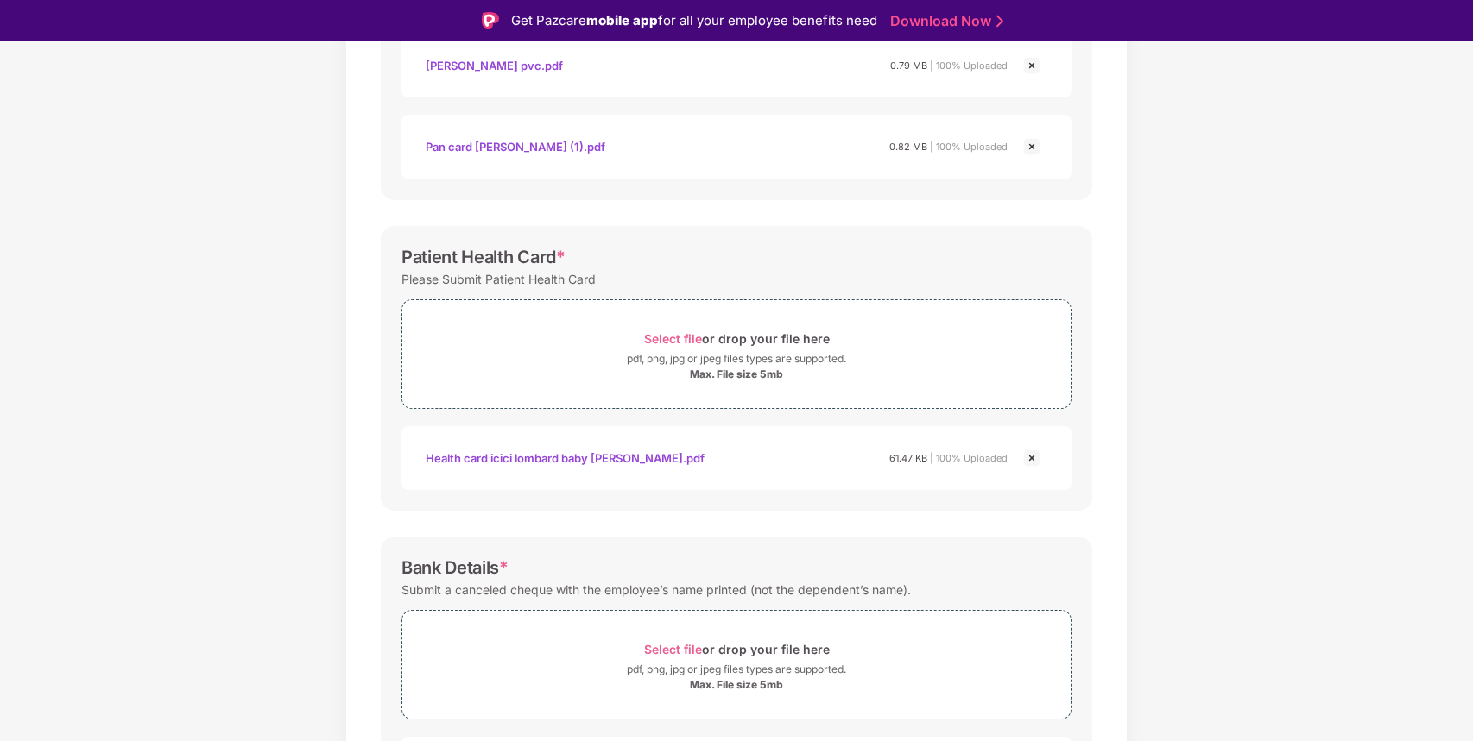
scroll to position [616, 0]
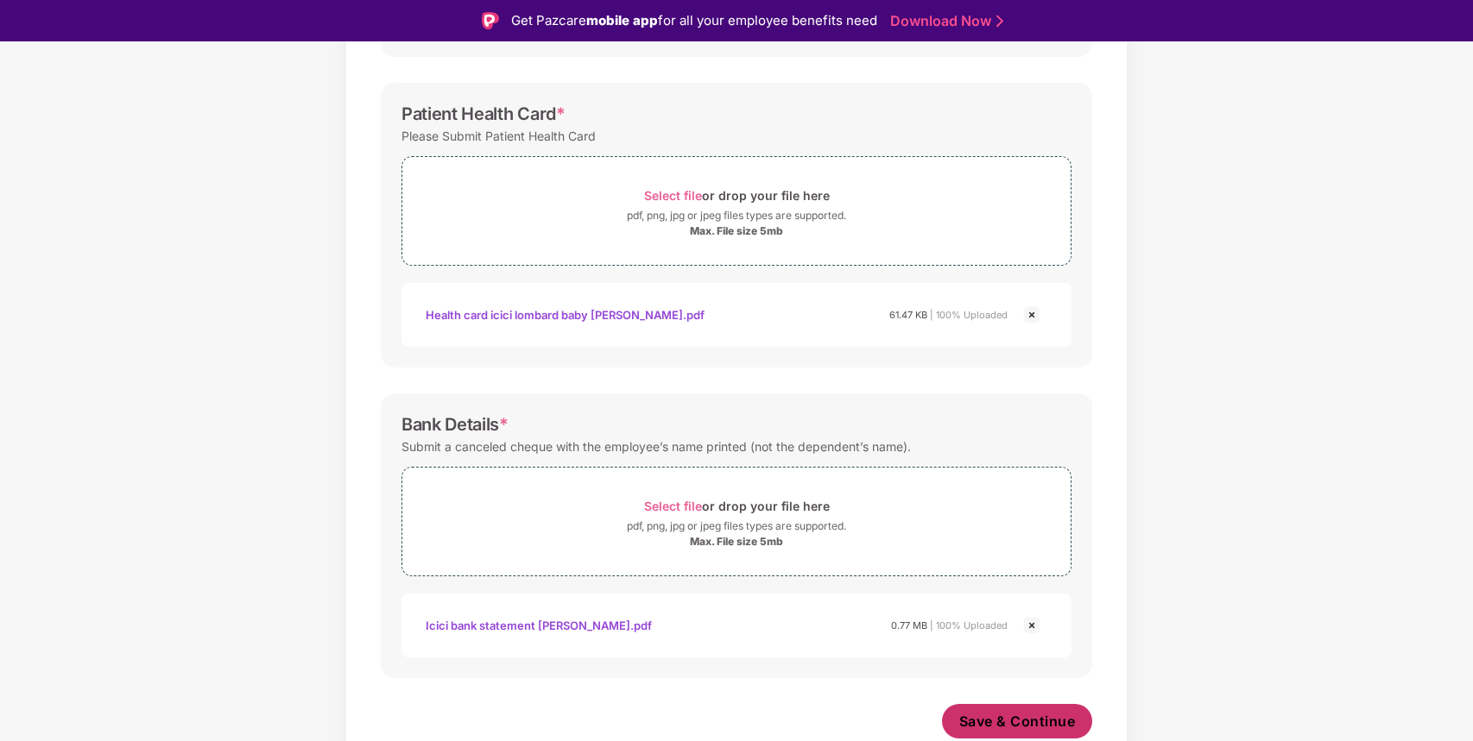
click at [1017, 730] on span "Save & Continue" at bounding box center [1017, 721] width 117 height 19
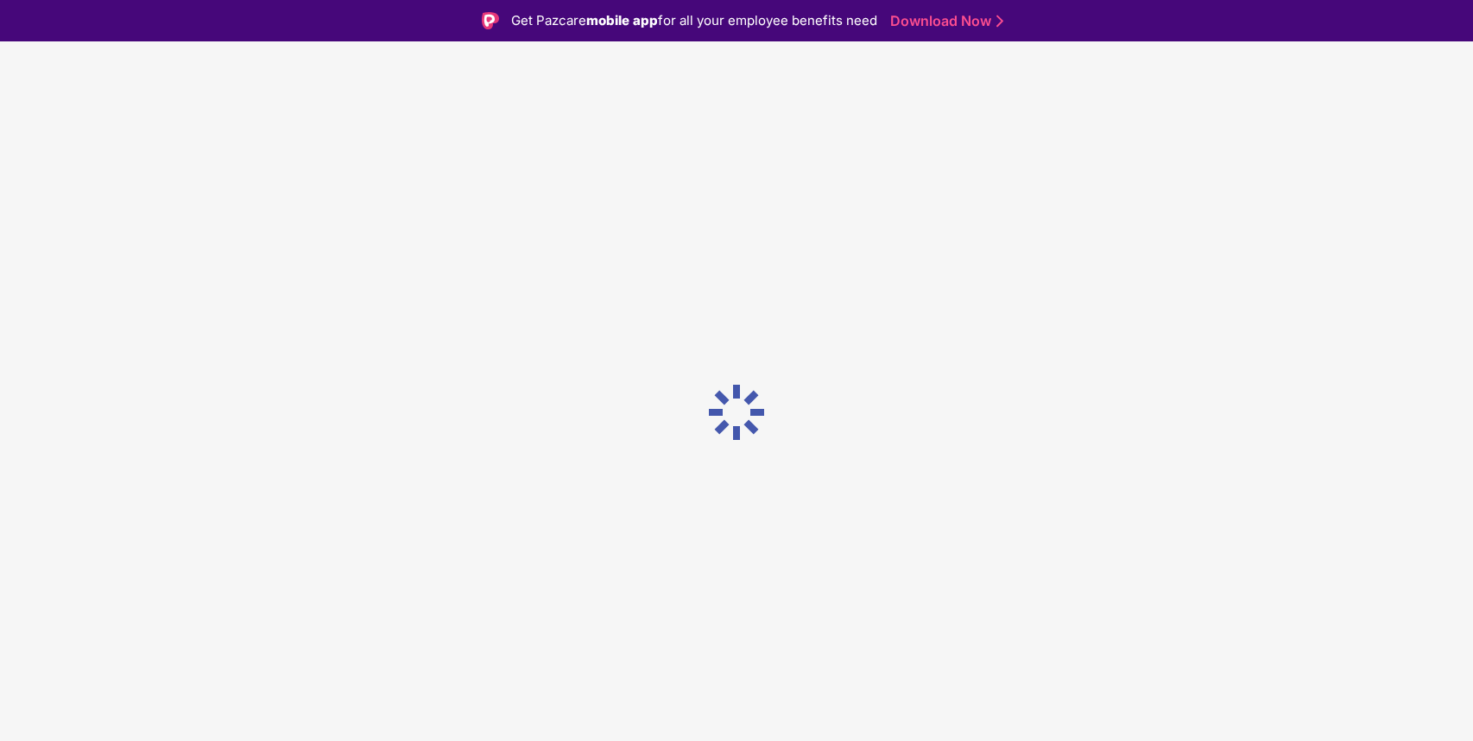
scroll to position [0, 0]
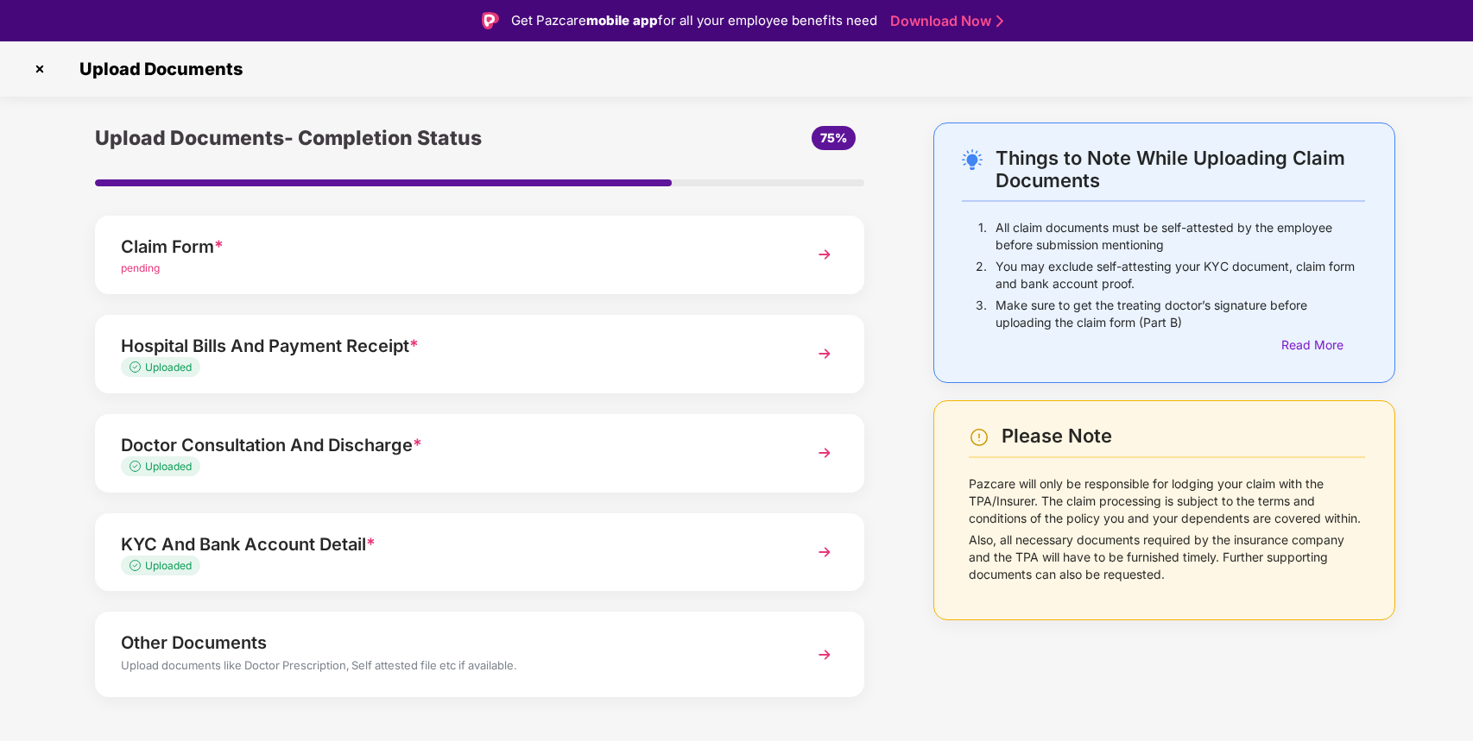
click at [514, 272] on div "pending" at bounding box center [450, 269] width 658 height 16
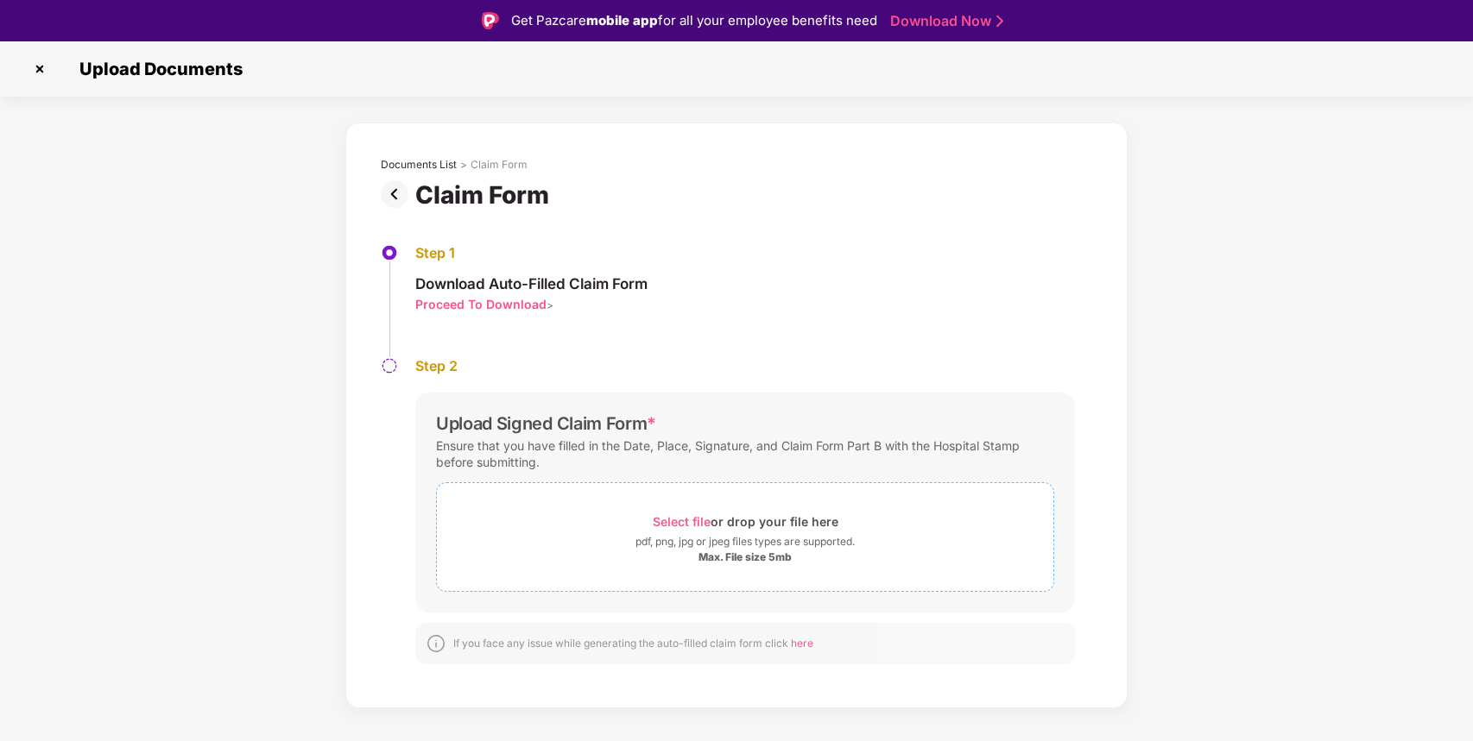
click at [683, 518] on span "Select file" at bounding box center [682, 521] width 58 height 15
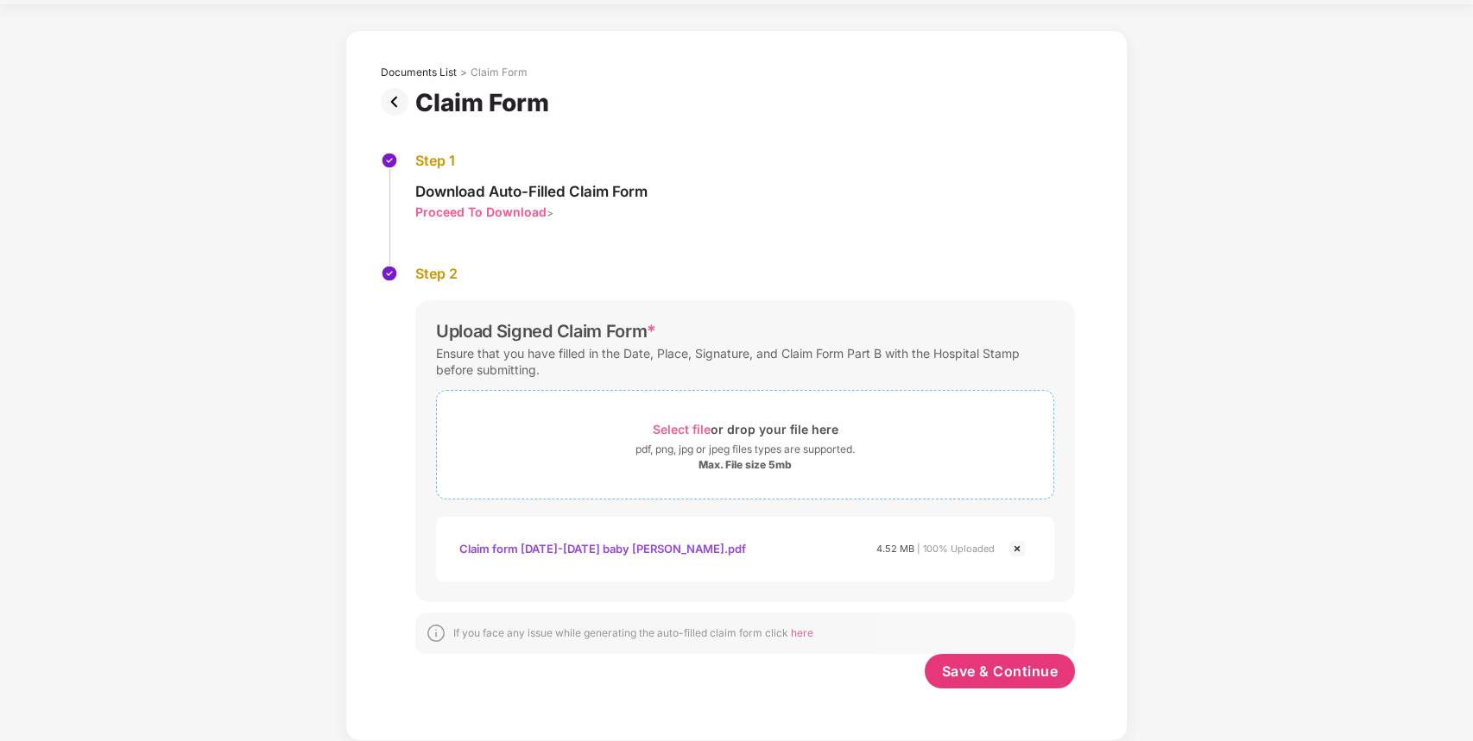
scroll to position [51, 0]
click at [1008, 665] on span "Save & Continue" at bounding box center [1000, 671] width 117 height 19
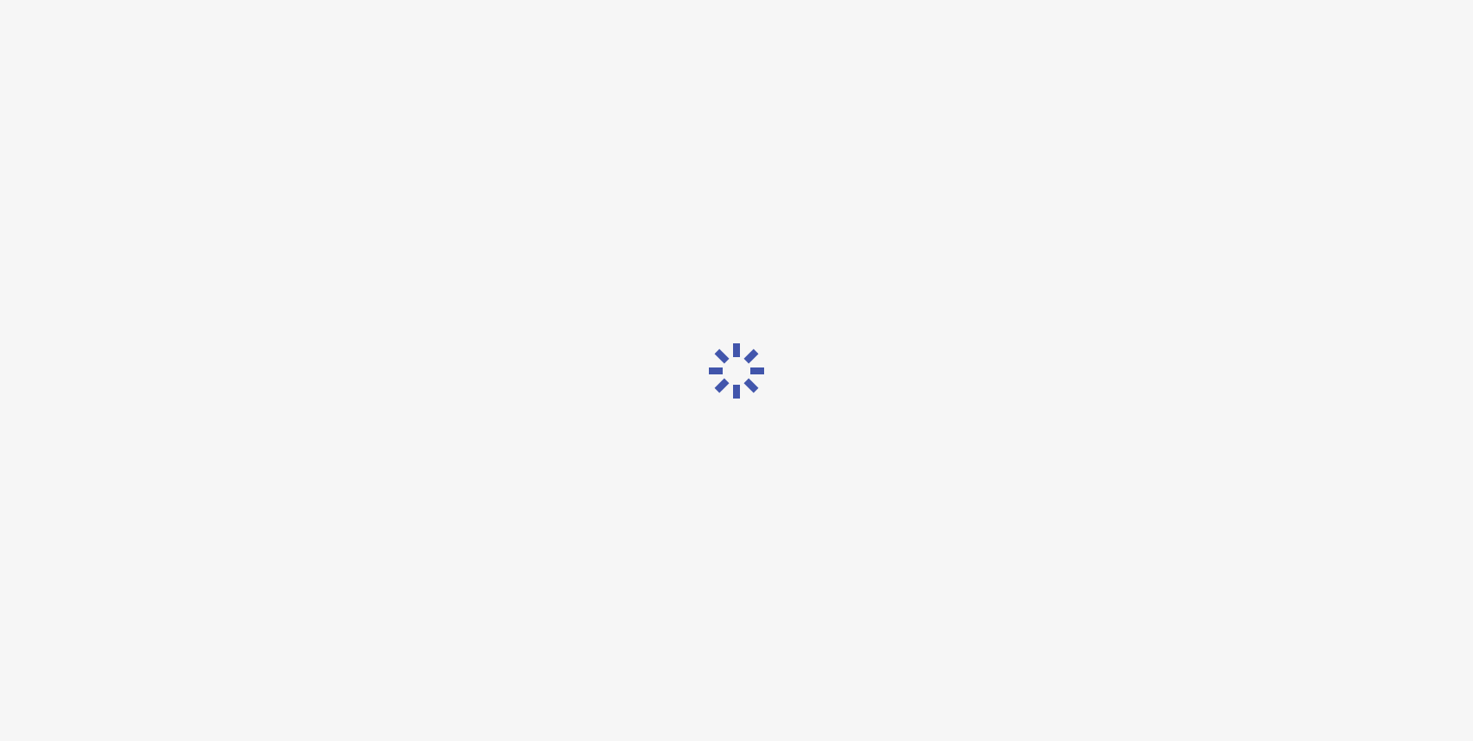
scroll to position [0, 0]
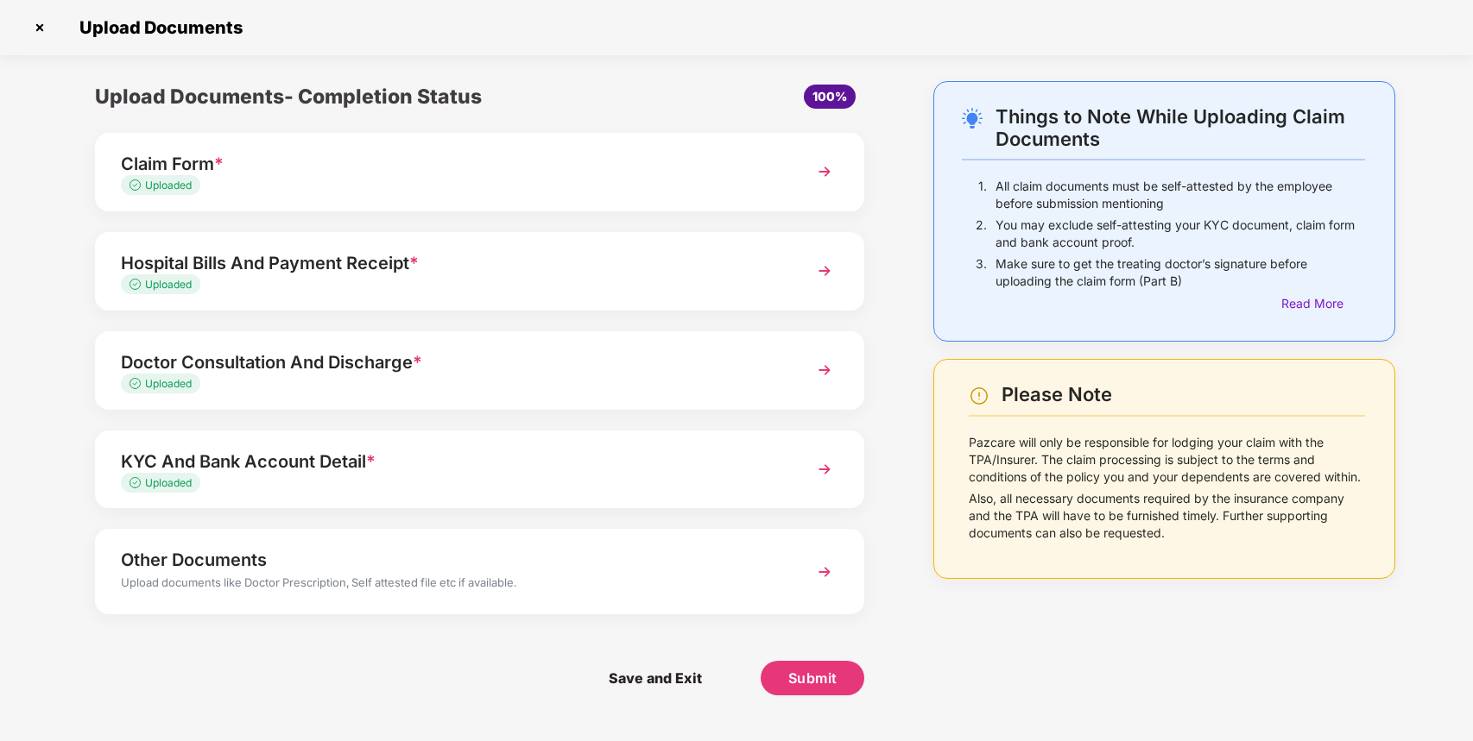
click at [638, 576] on div "Upload documents like Doctor Prescription, Self attested file etc if available." at bounding box center [450, 585] width 658 height 22
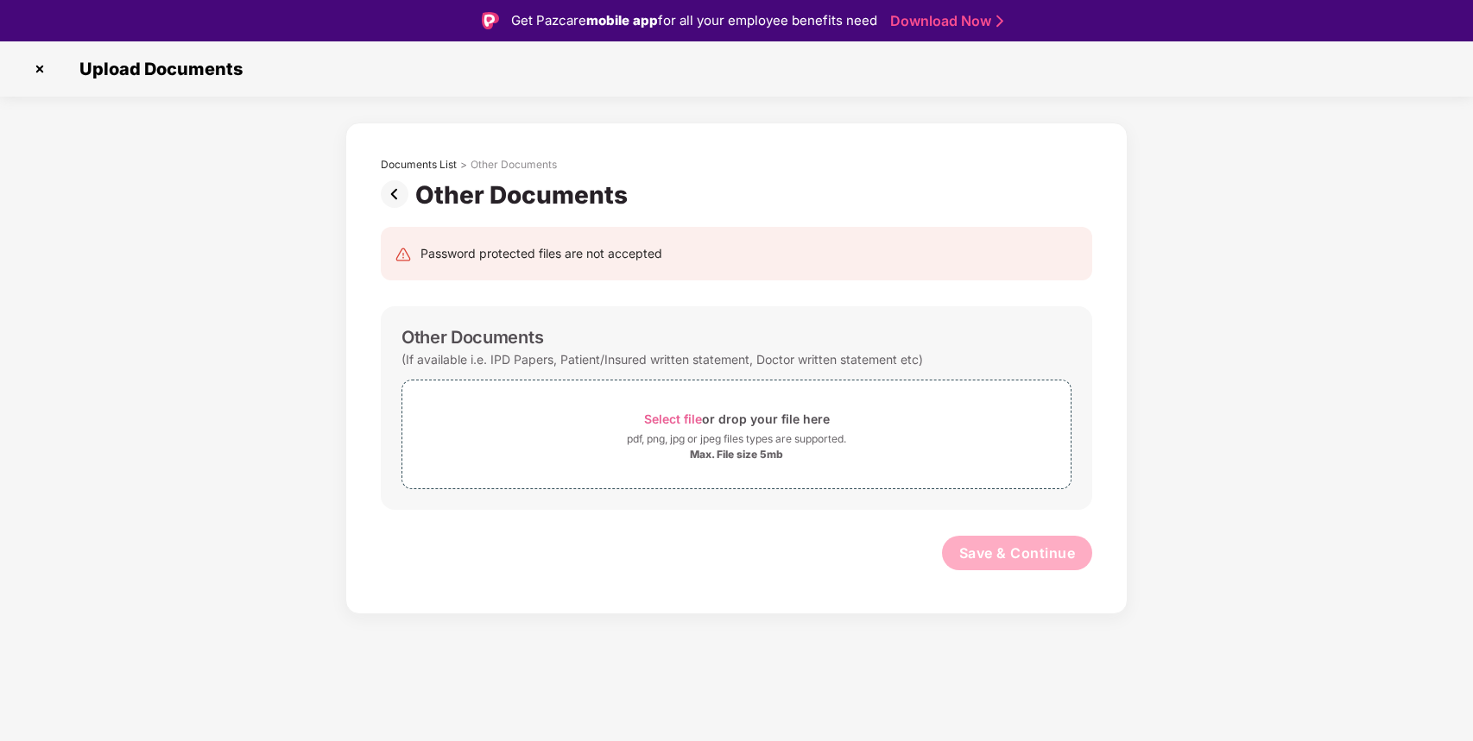
click at [397, 195] on img at bounding box center [398, 194] width 35 height 28
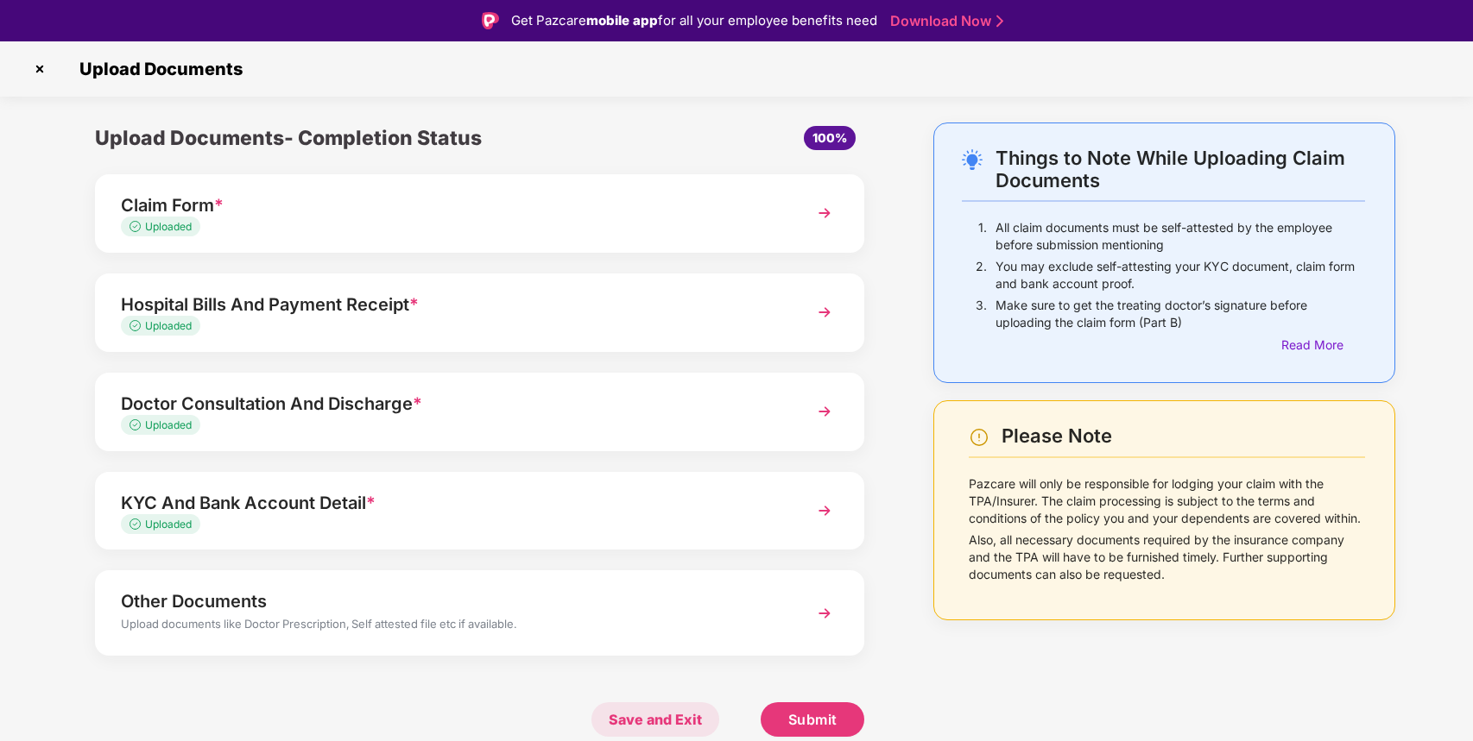
click at [655, 722] on span "Save and Exit" at bounding box center [655, 720] width 128 height 35
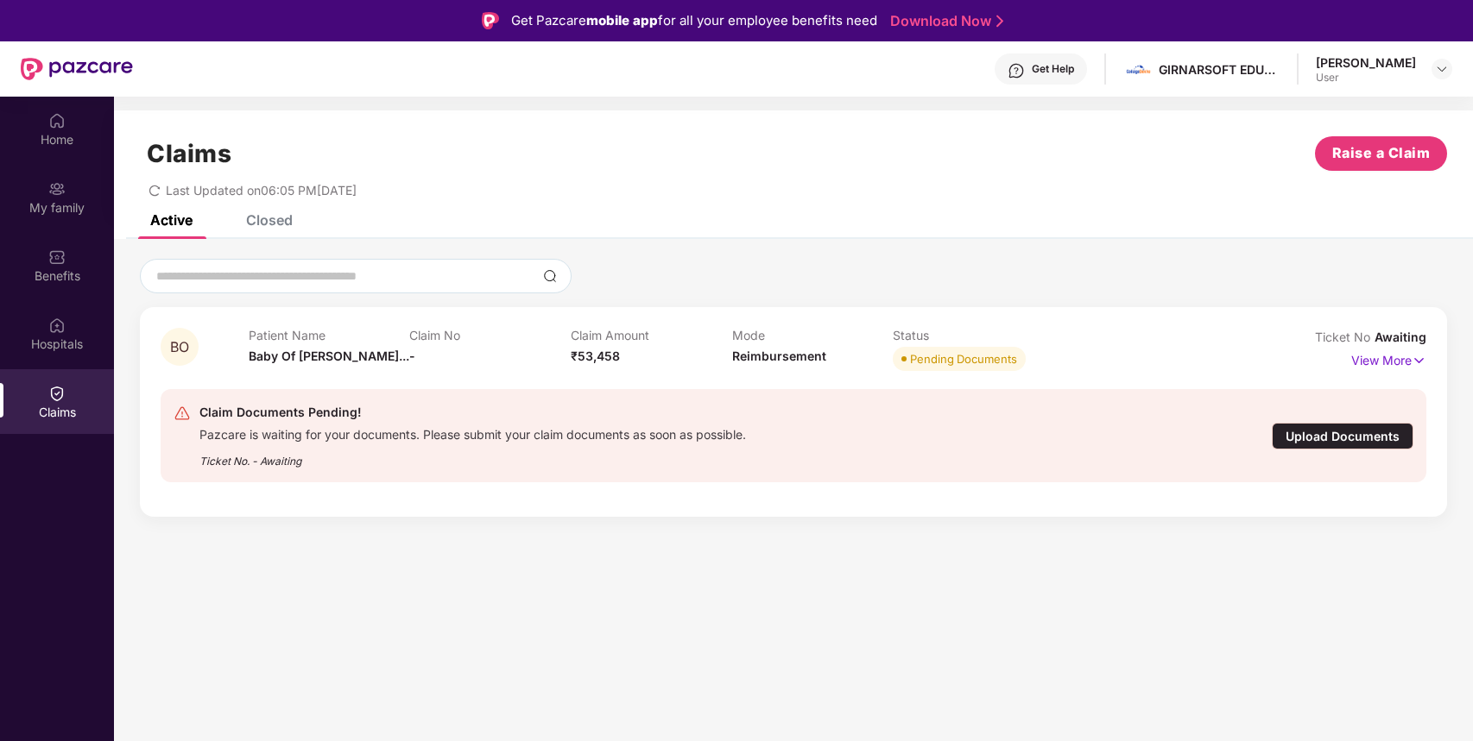
click at [1344, 438] on div "Upload Documents" at bounding box center [1342, 436] width 142 height 27
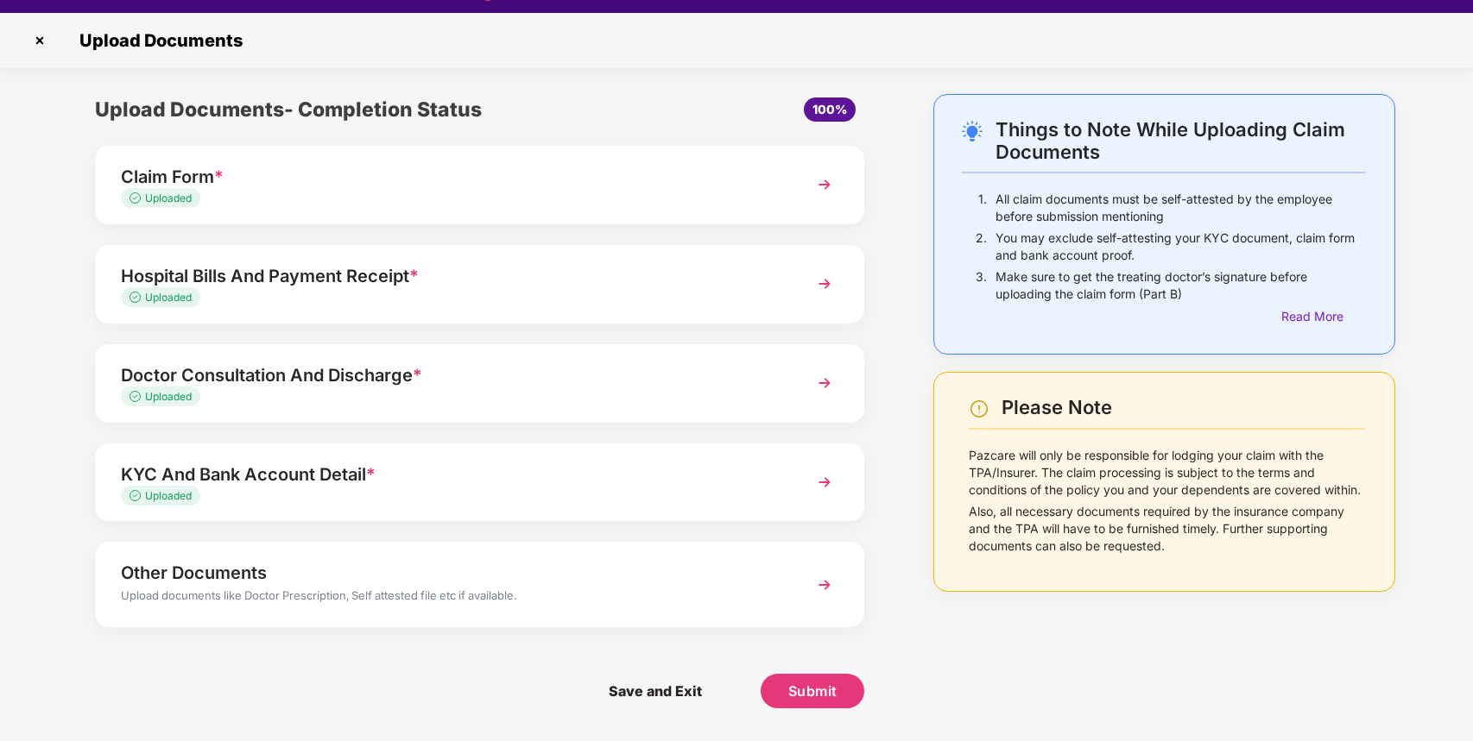
scroll to position [27, 0]
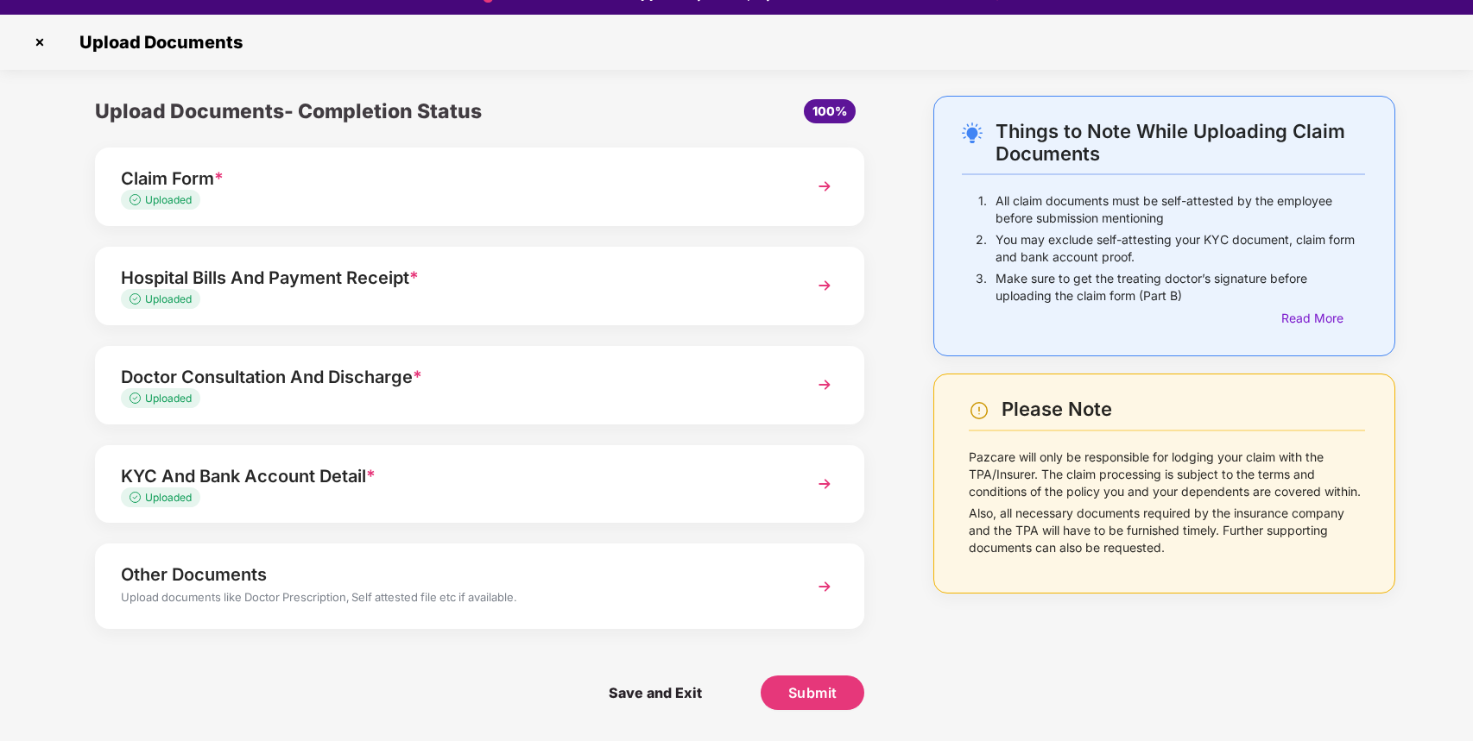
click at [734, 205] on div "Uploaded" at bounding box center [450, 200] width 658 height 16
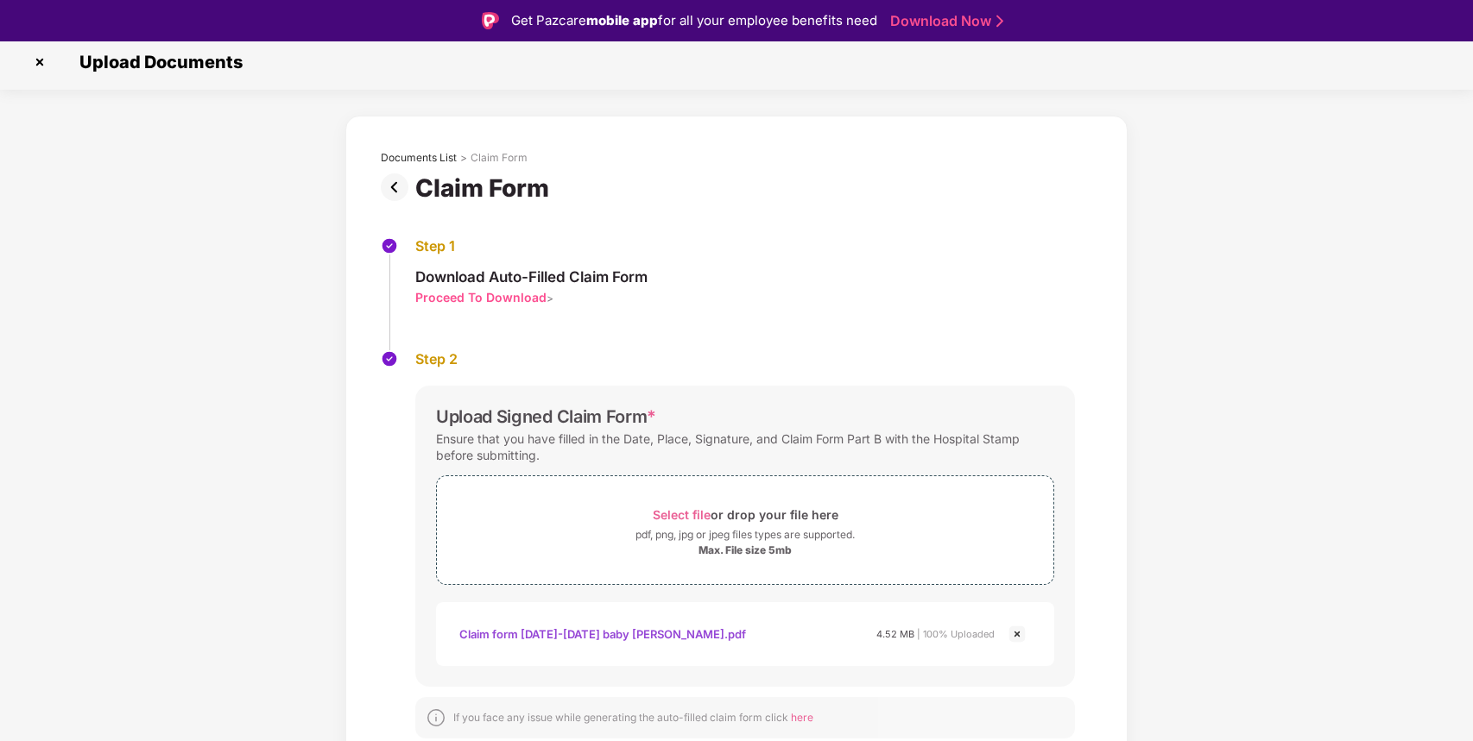
scroll to position [0, 0]
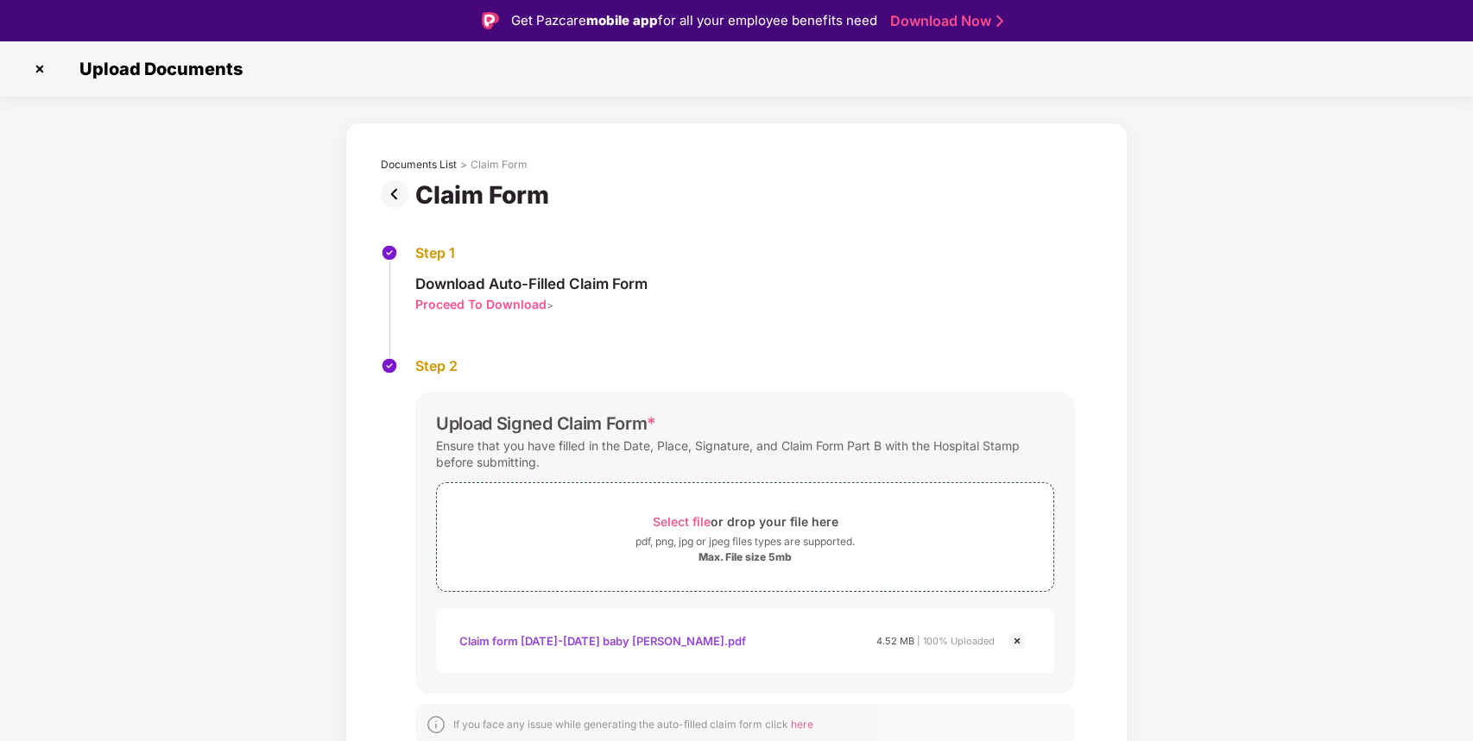
click at [44, 72] on img at bounding box center [40, 69] width 28 height 28
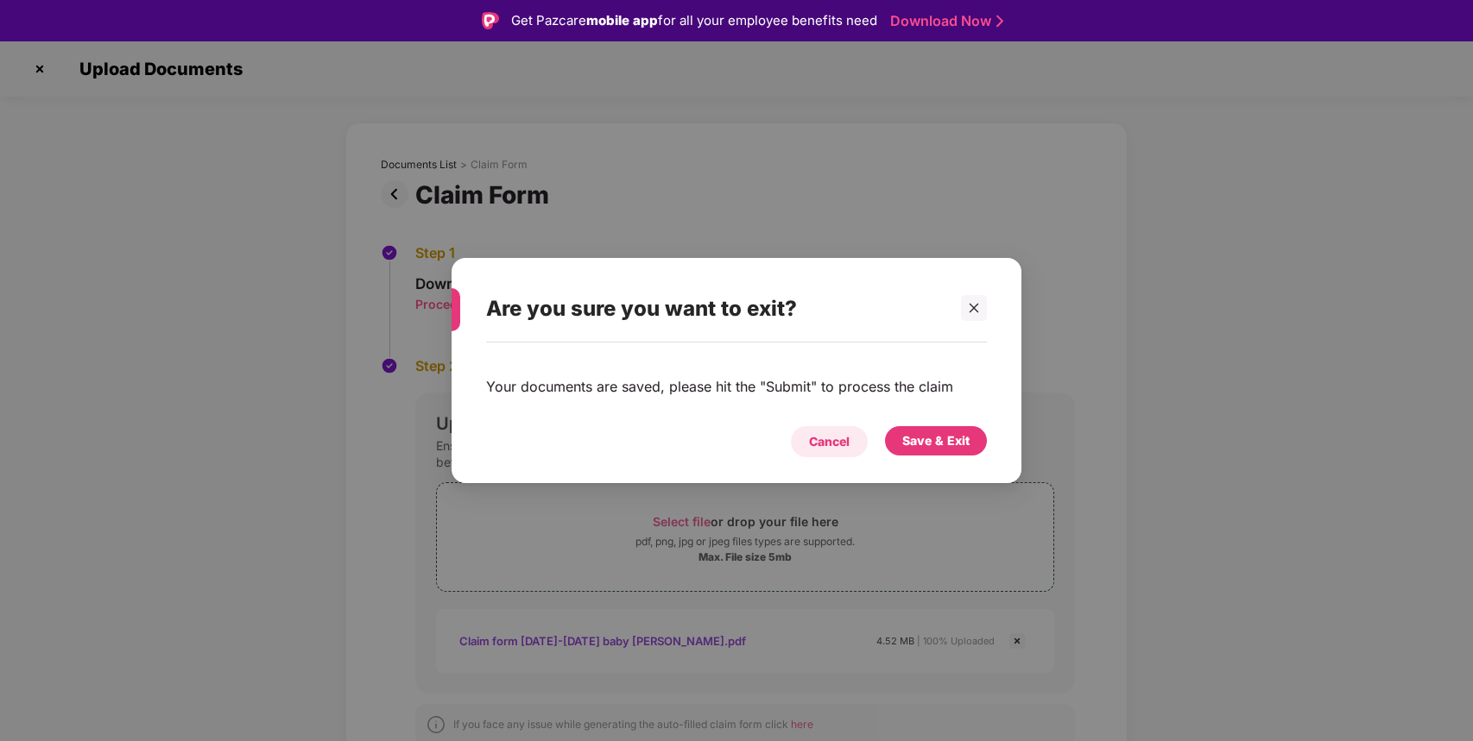
click at [845, 442] on div "Cancel" at bounding box center [829, 441] width 41 height 19
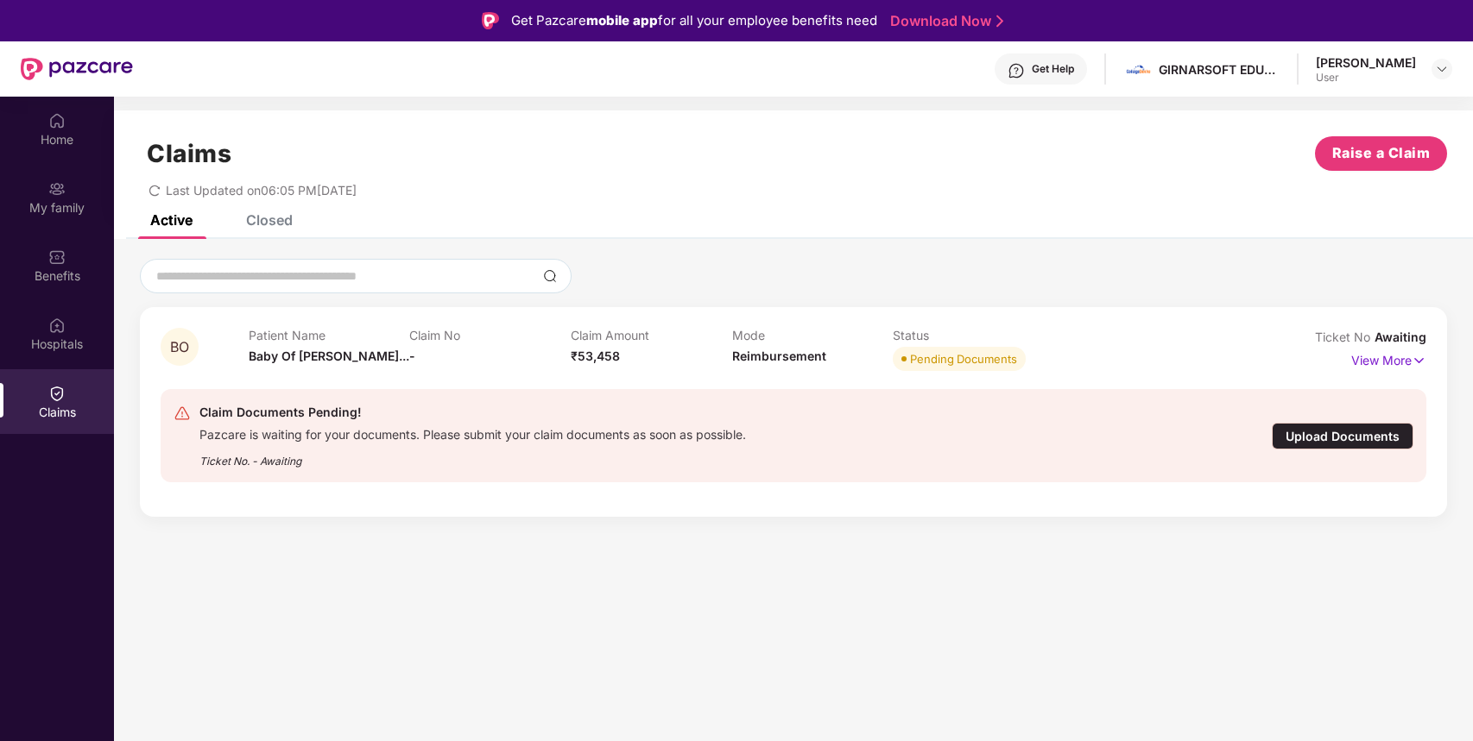
click at [1325, 440] on div "Upload Documents" at bounding box center [1342, 436] width 142 height 27
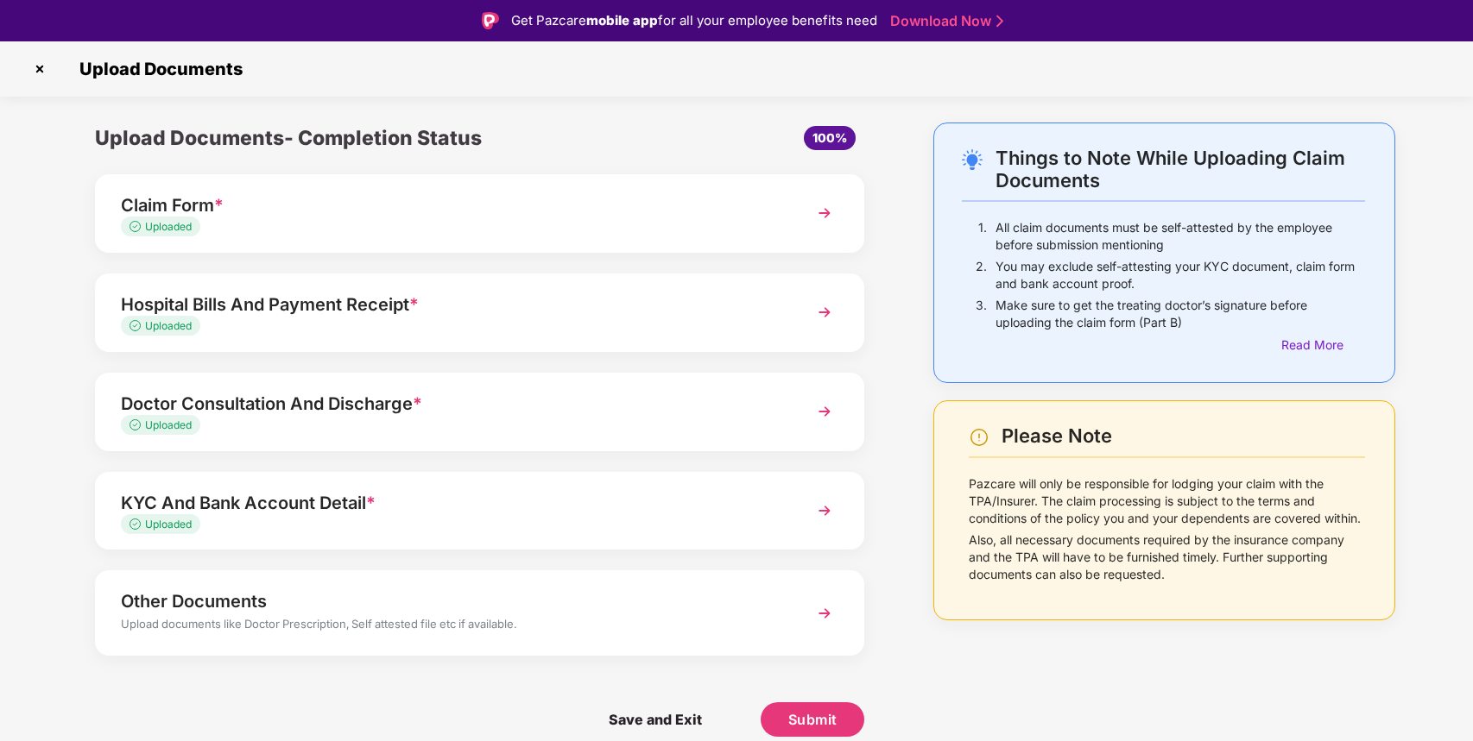
scroll to position [41, 0]
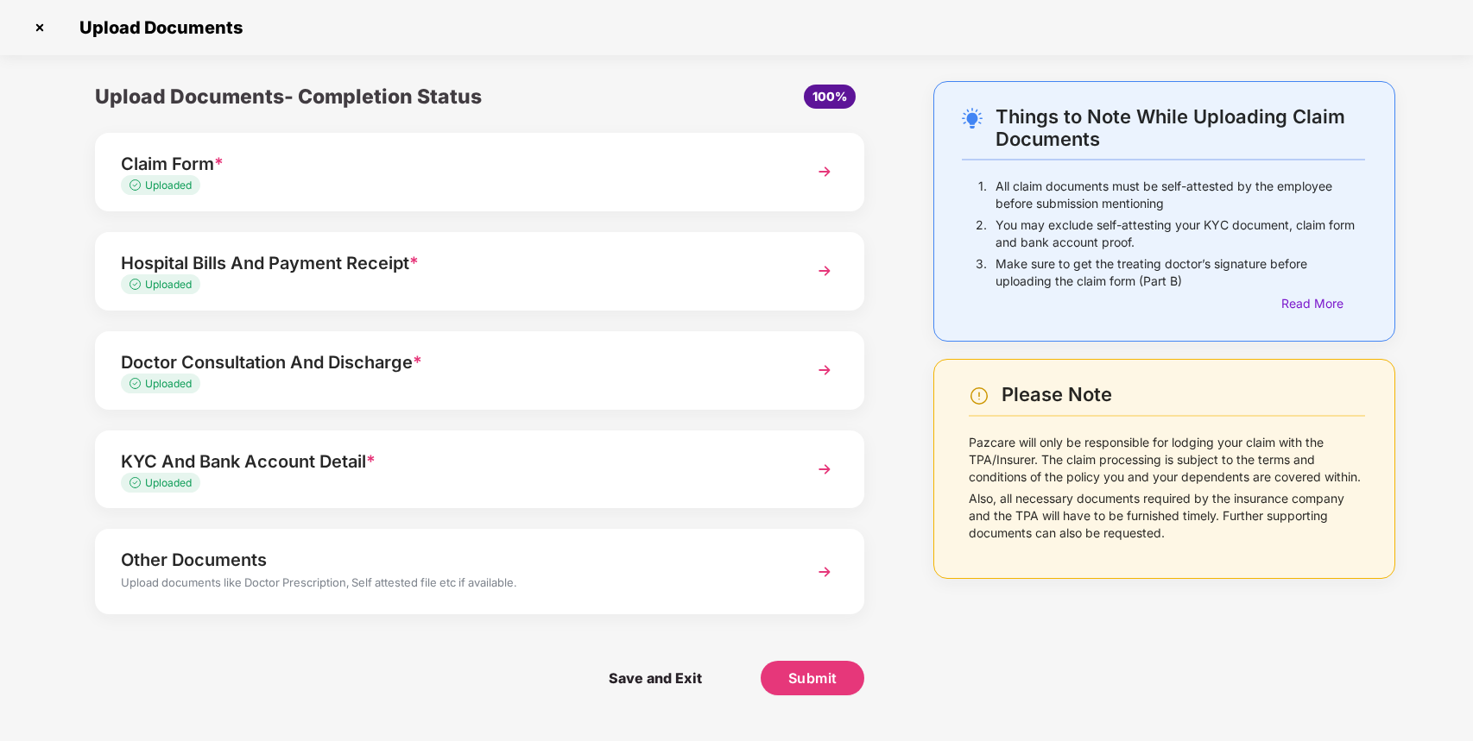
click at [800, 262] on div "Hospital Bills And Payment Receipt * Uploaded" at bounding box center [479, 271] width 769 height 79
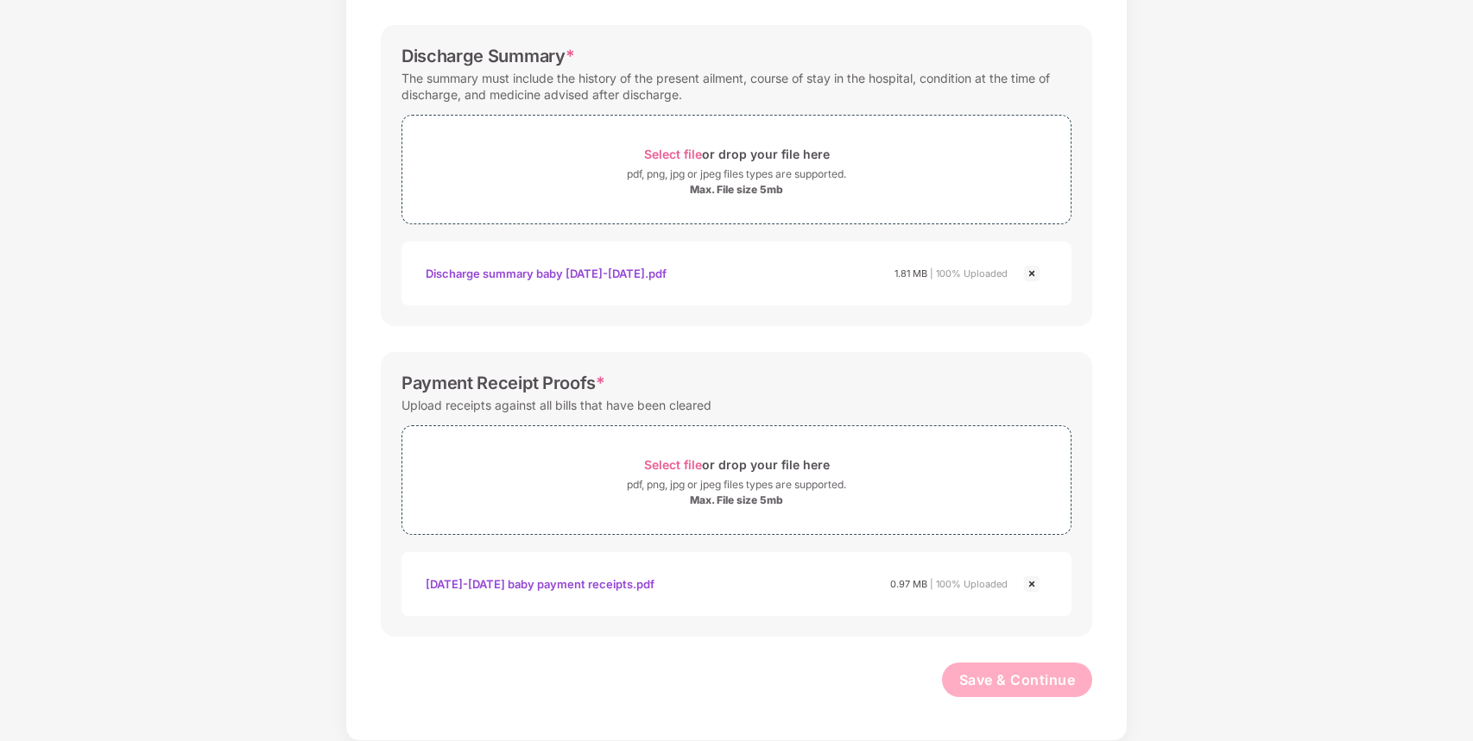
scroll to position [0, 0]
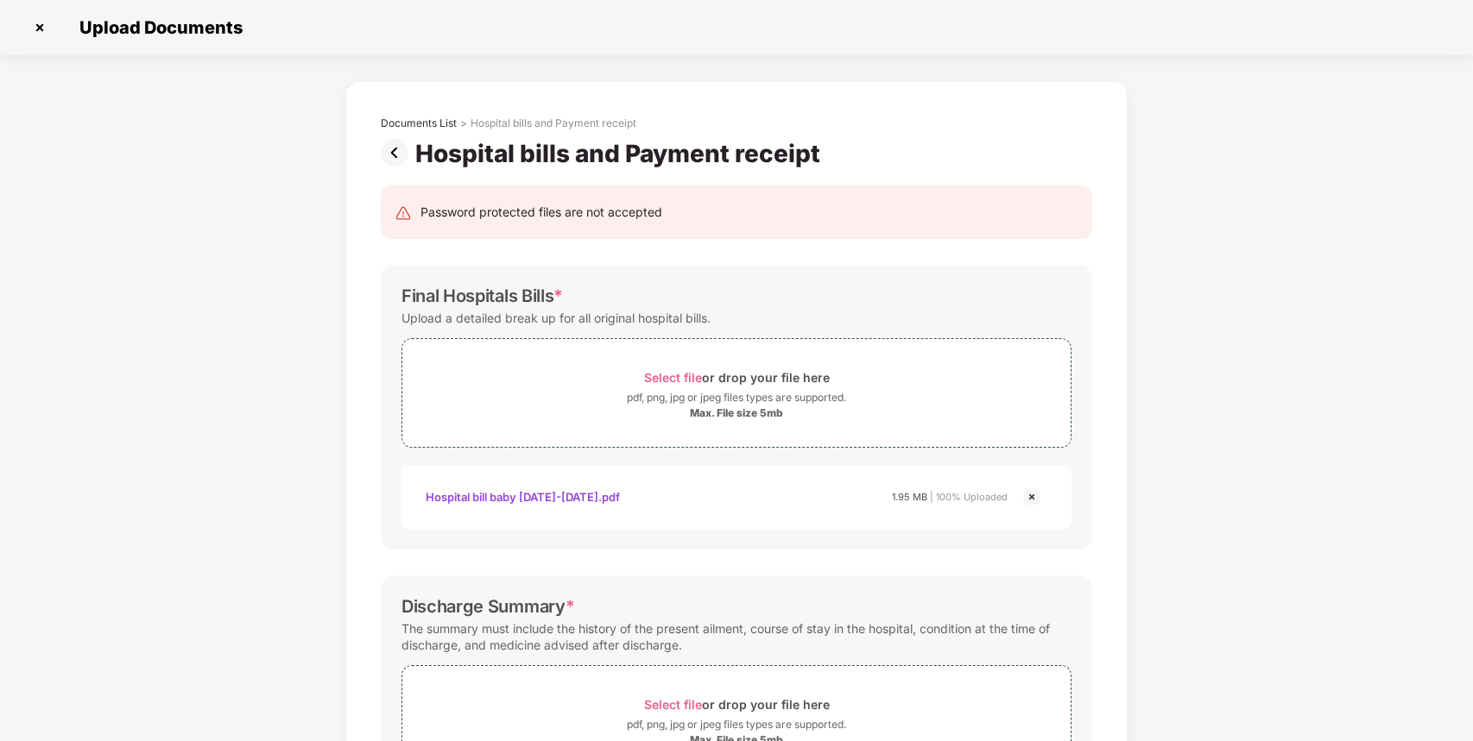
click at [397, 155] on img at bounding box center [398, 153] width 35 height 28
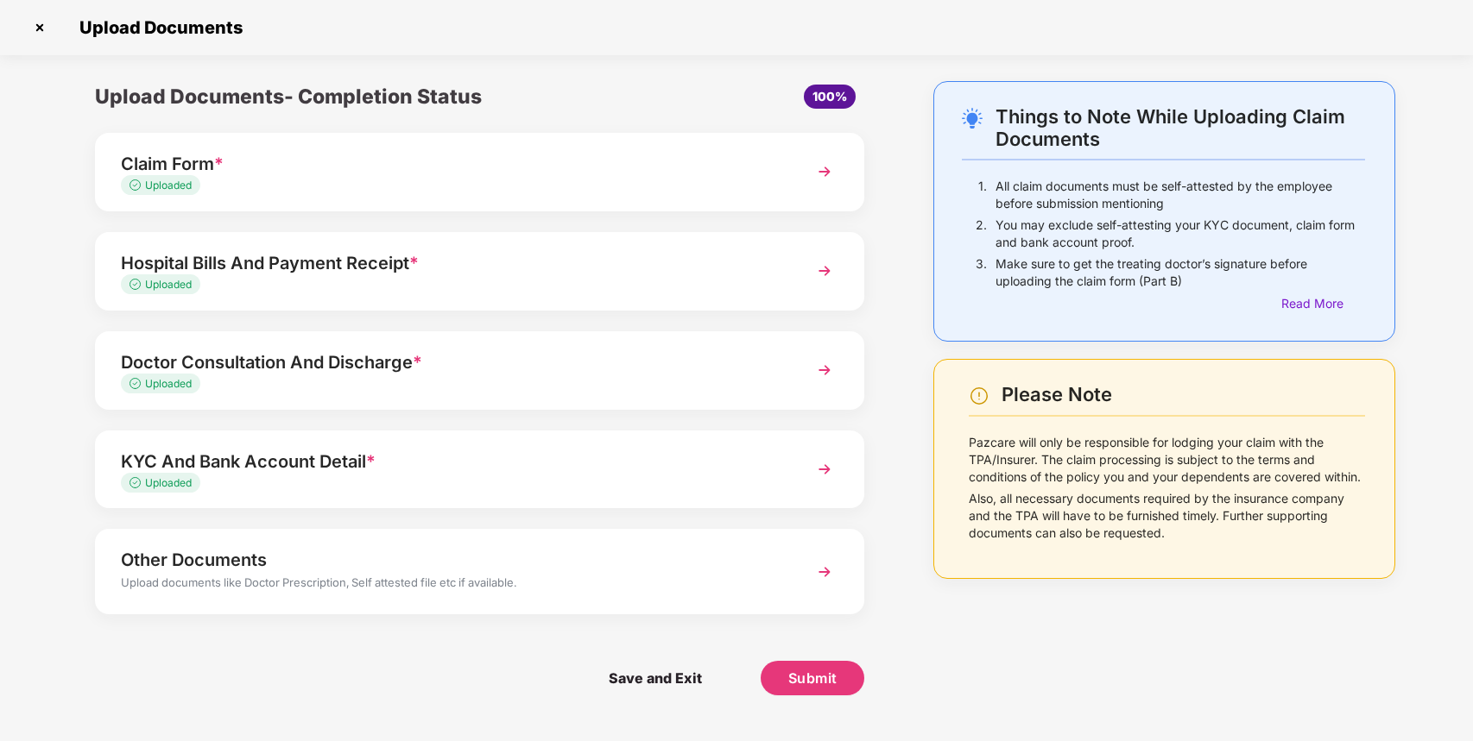
click at [792, 371] on div "Doctor Consultation And Discharge * Uploaded" at bounding box center [479, 370] width 769 height 79
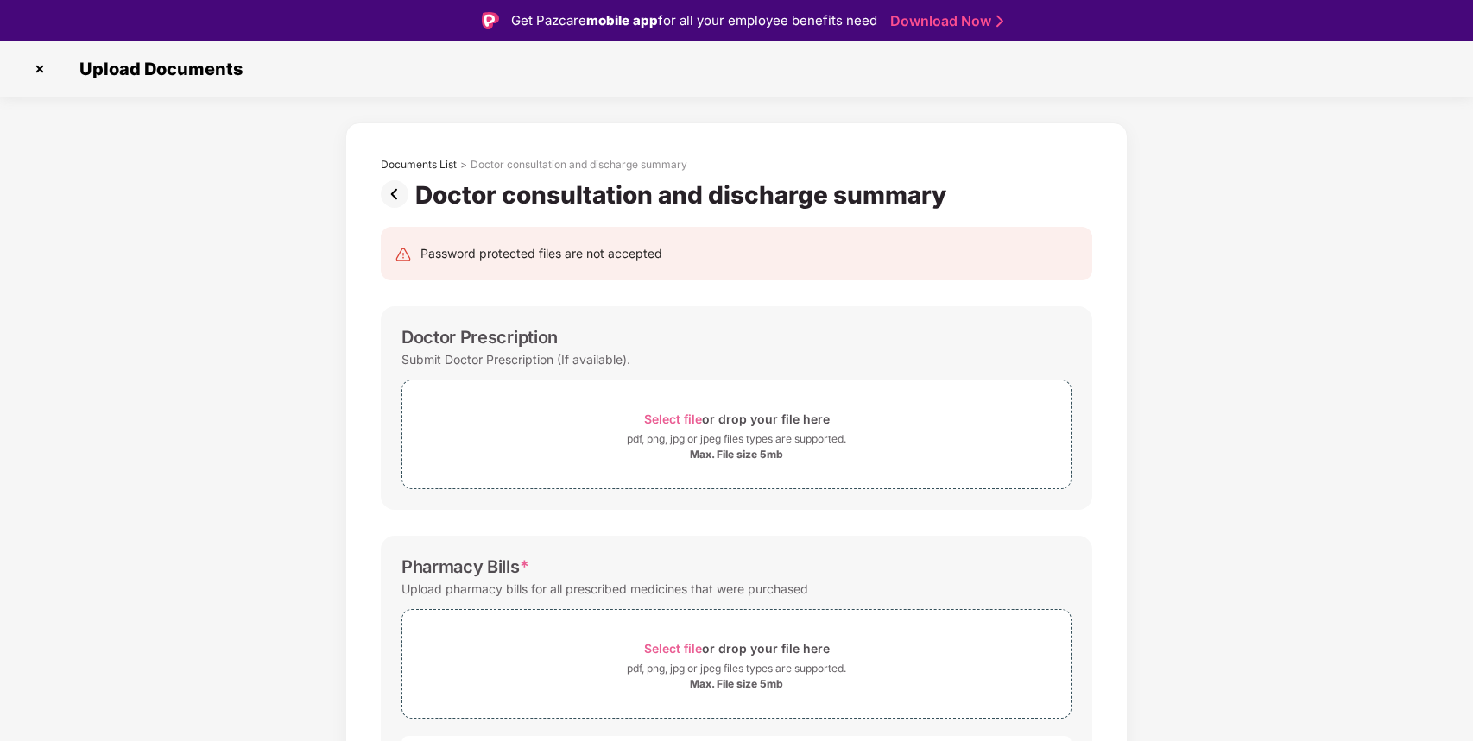
click at [391, 197] on img at bounding box center [398, 194] width 35 height 28
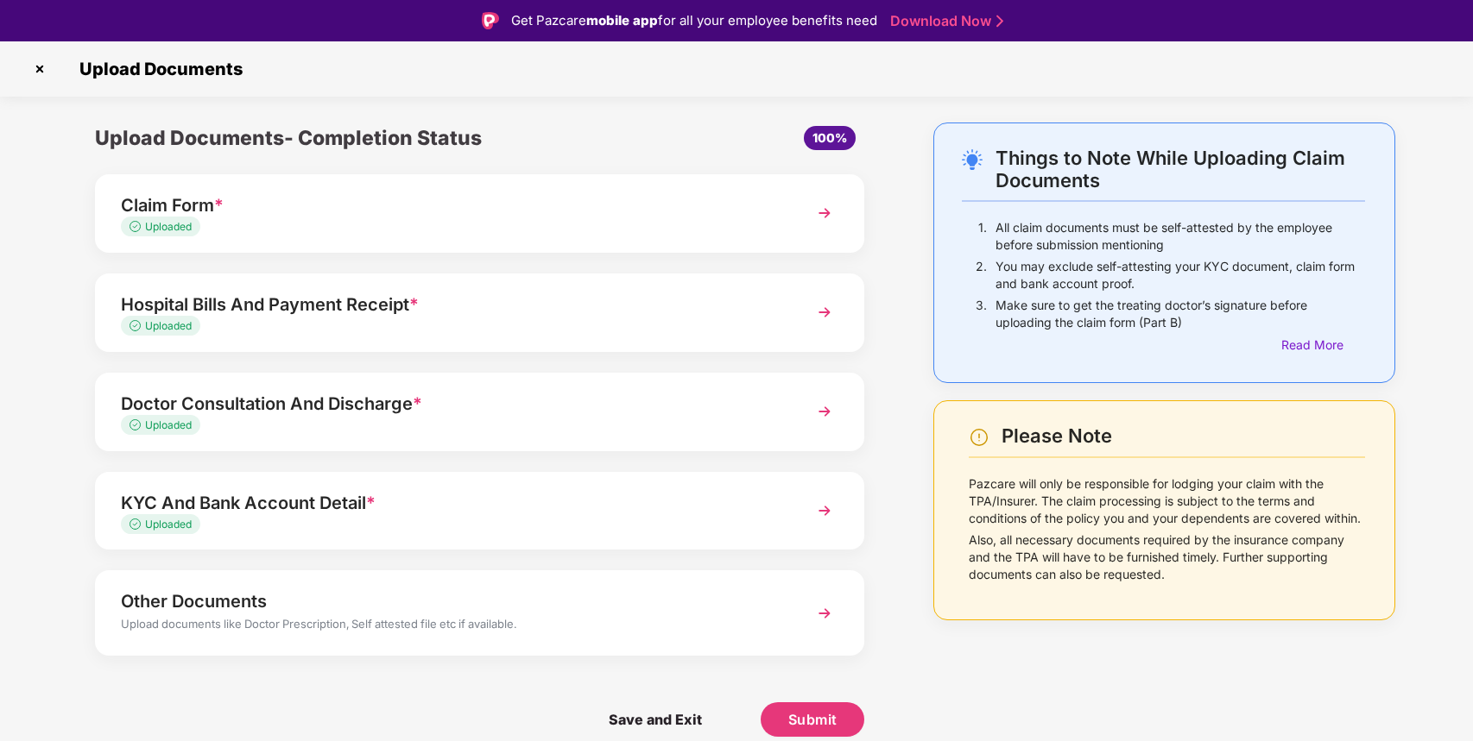
click at [703, 496] on div "KYC And Bank Account Detail *" at bounding box center [450, 503] width 658 height 28
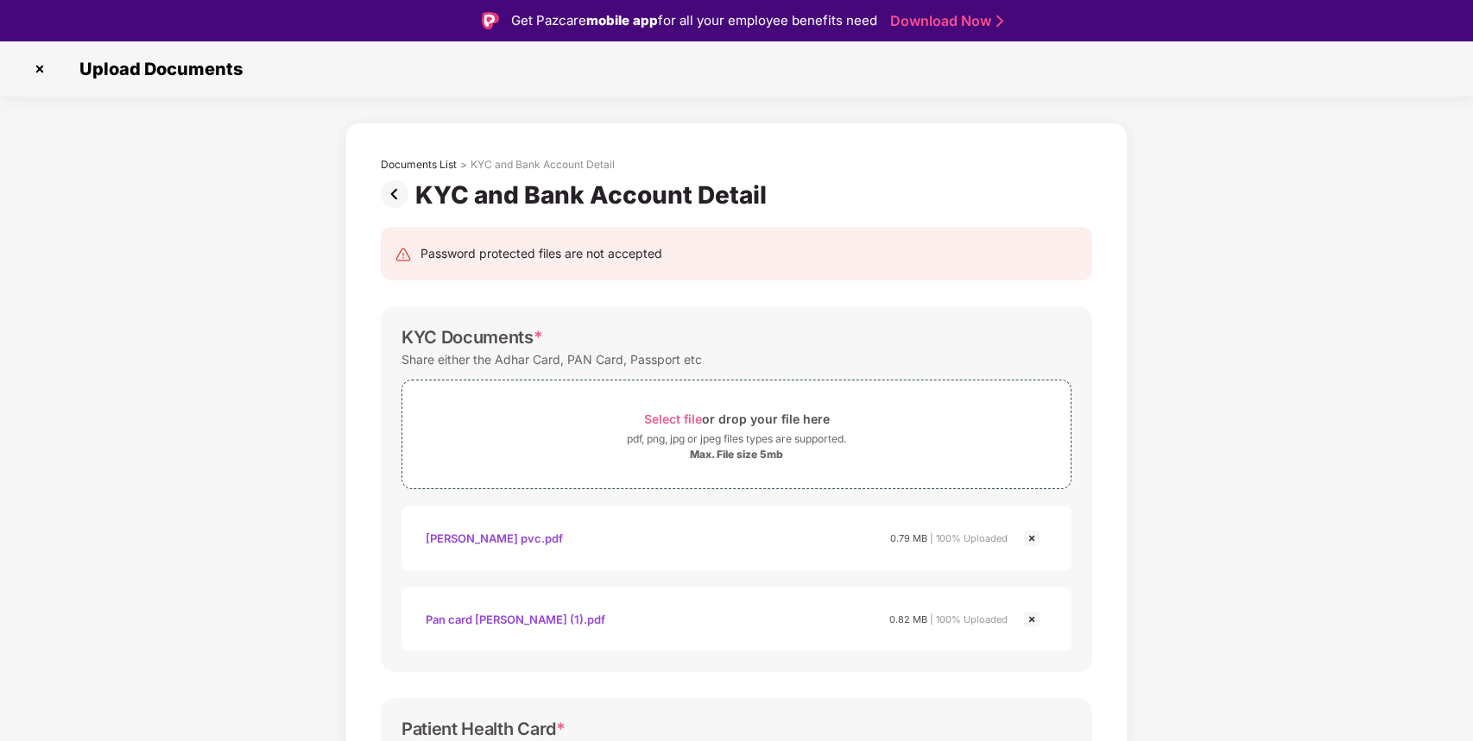
click at [396, 186] on img at bounding box center [398, 194] width 35 height 28
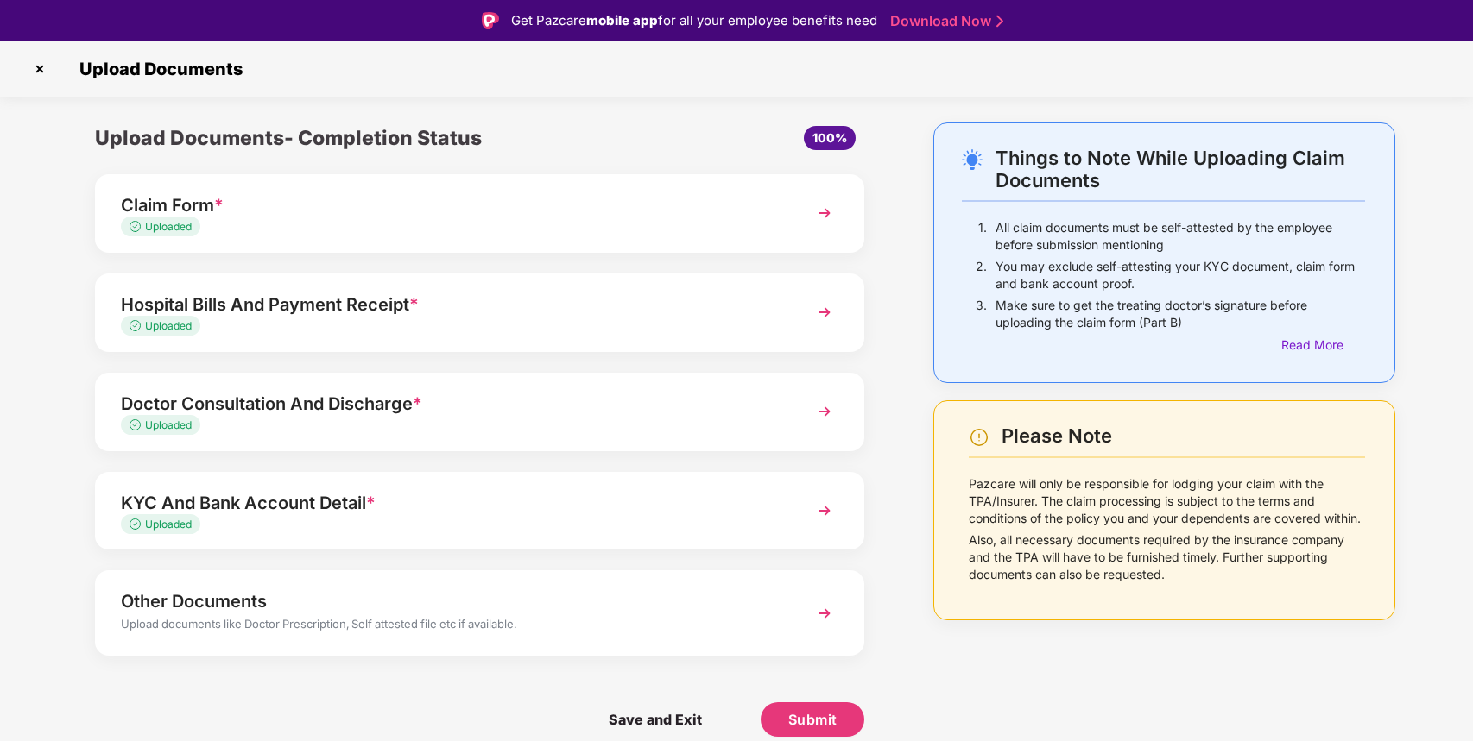
scroll to position [41, 0]
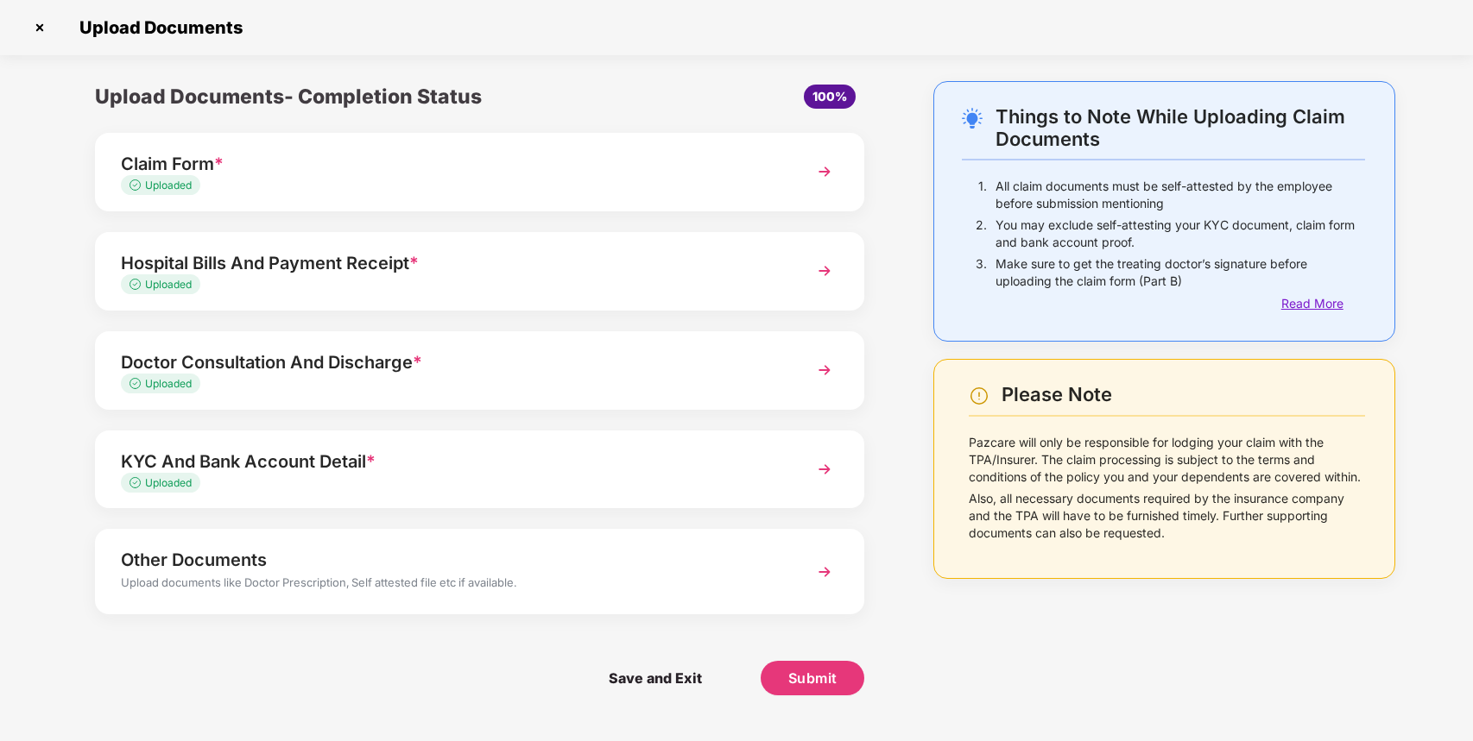
click at [1328, 301] on div "Read More" at bounding box center [1323, 303] width 84 height 19
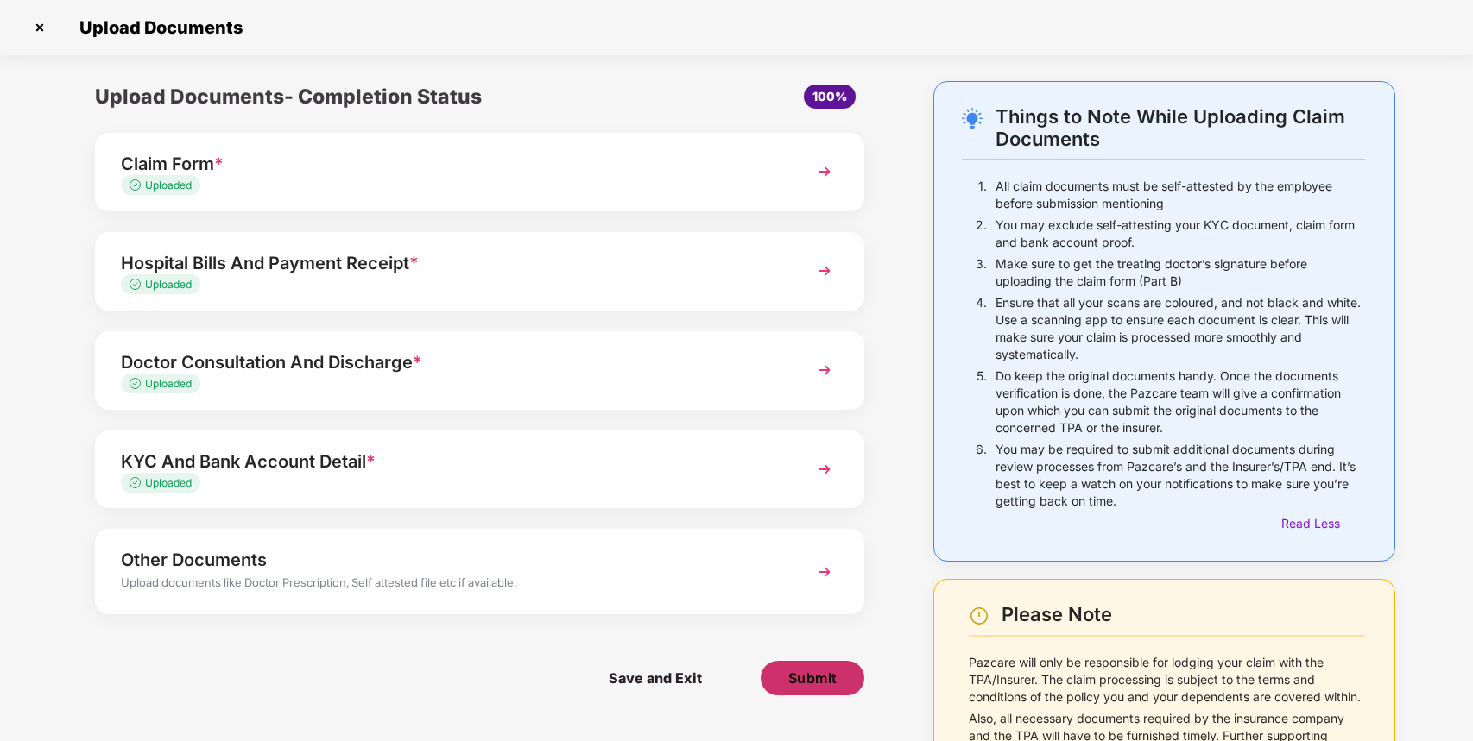
click at [792, 686] on span "Submit" at bounding box center [812, 678] width 49 height 19
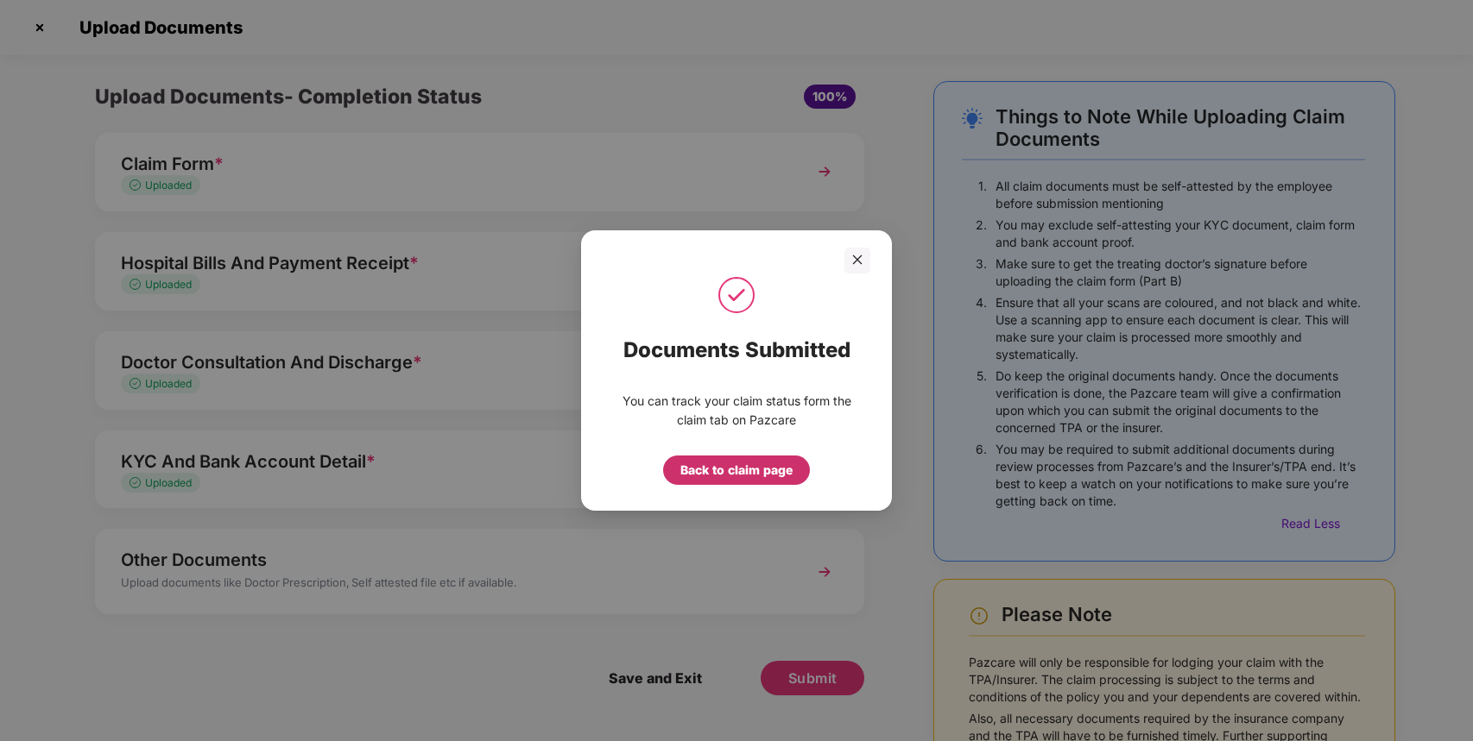
click at [729, 483] on div "Back to claim page" at bounding box center [736, 470] width 147 height 29
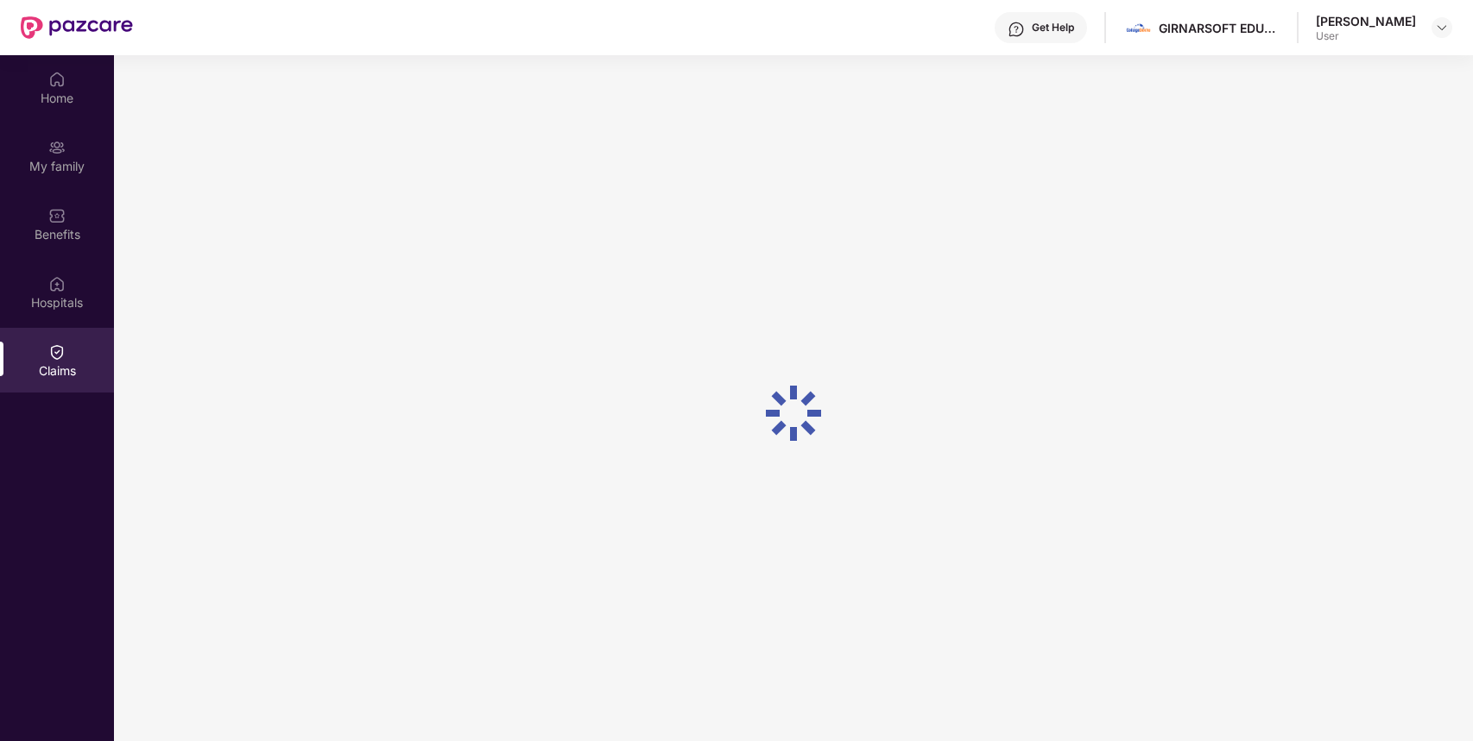
scroll to position [0, 0]
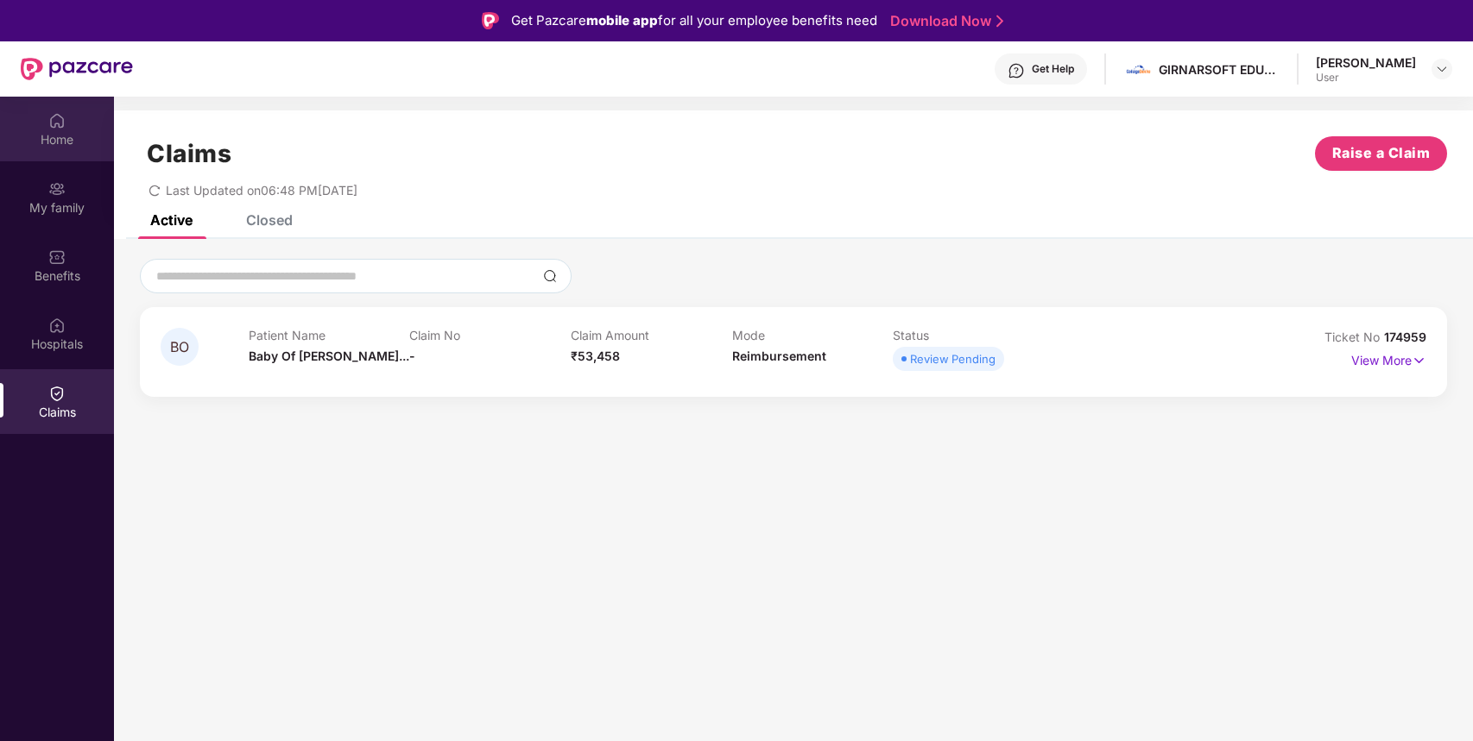
click at [68, 129] on div "Home" at bounding box center [57, 129] width 114 height 65
